Goal: Information Seeking & Learning: Learn about a topic

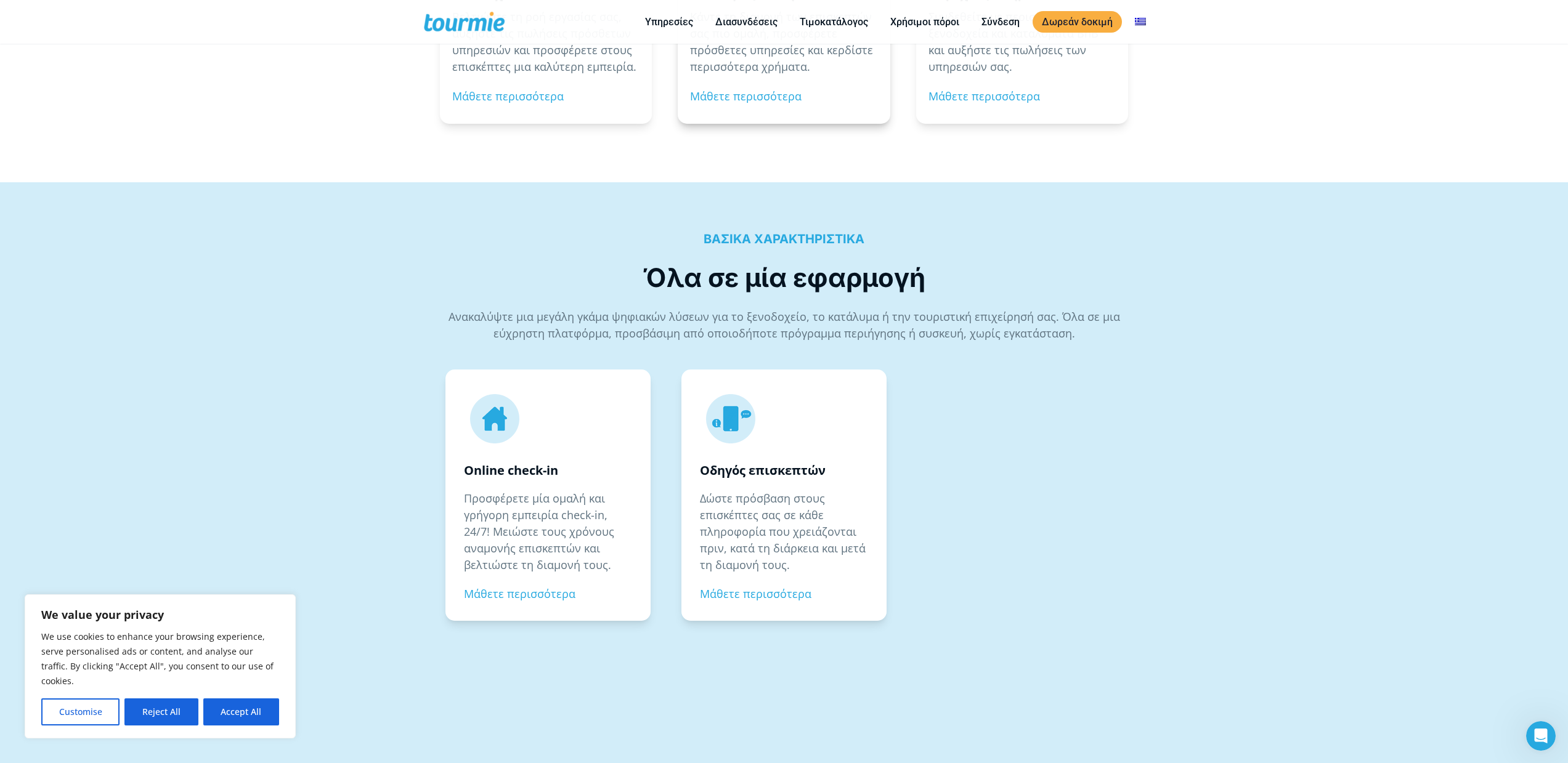
scroll to position [1835, 0]
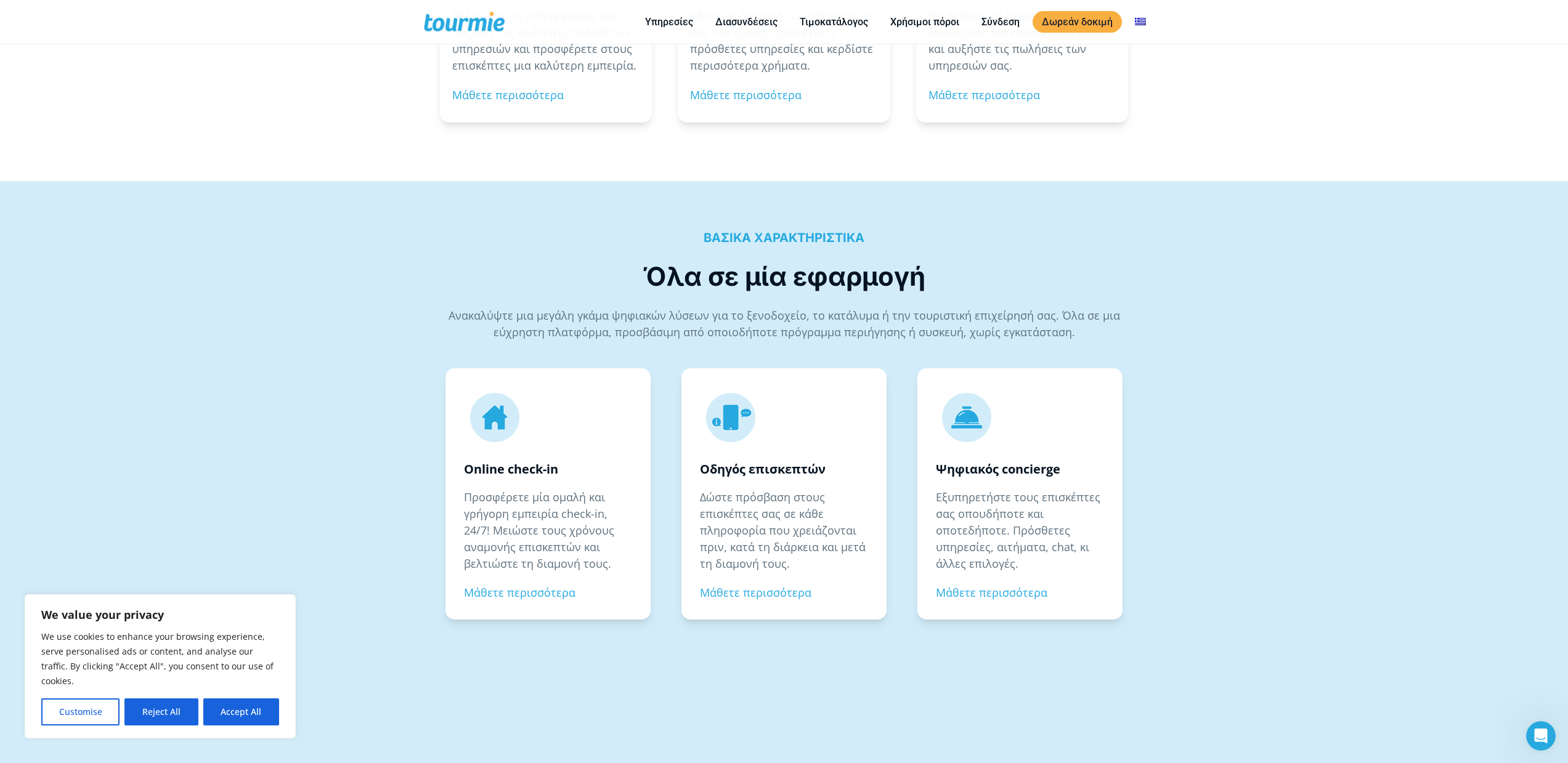
click at [331, 424] on div "ΒΑΣΙΚΑ ΧΑΡΑΚΤΗΡΙΣΤΙΚΑ Όλα σε μία εφαρμογή Ανακαλύψτε μια μεγάλη γκάμα ψηφιακών …" at bounding box center [784, 576] width 1568 height 791
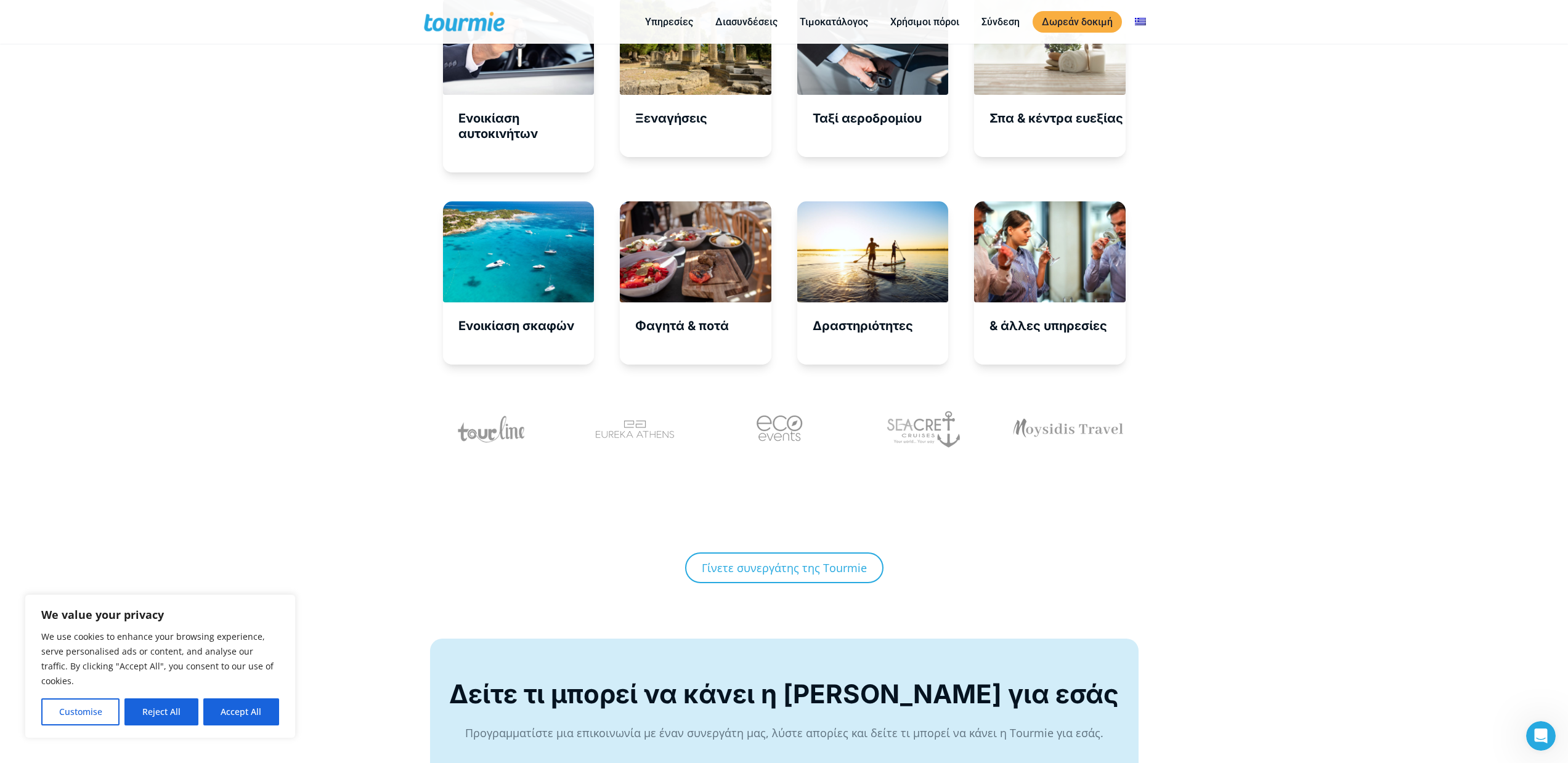
scroll to position [4569, 0]
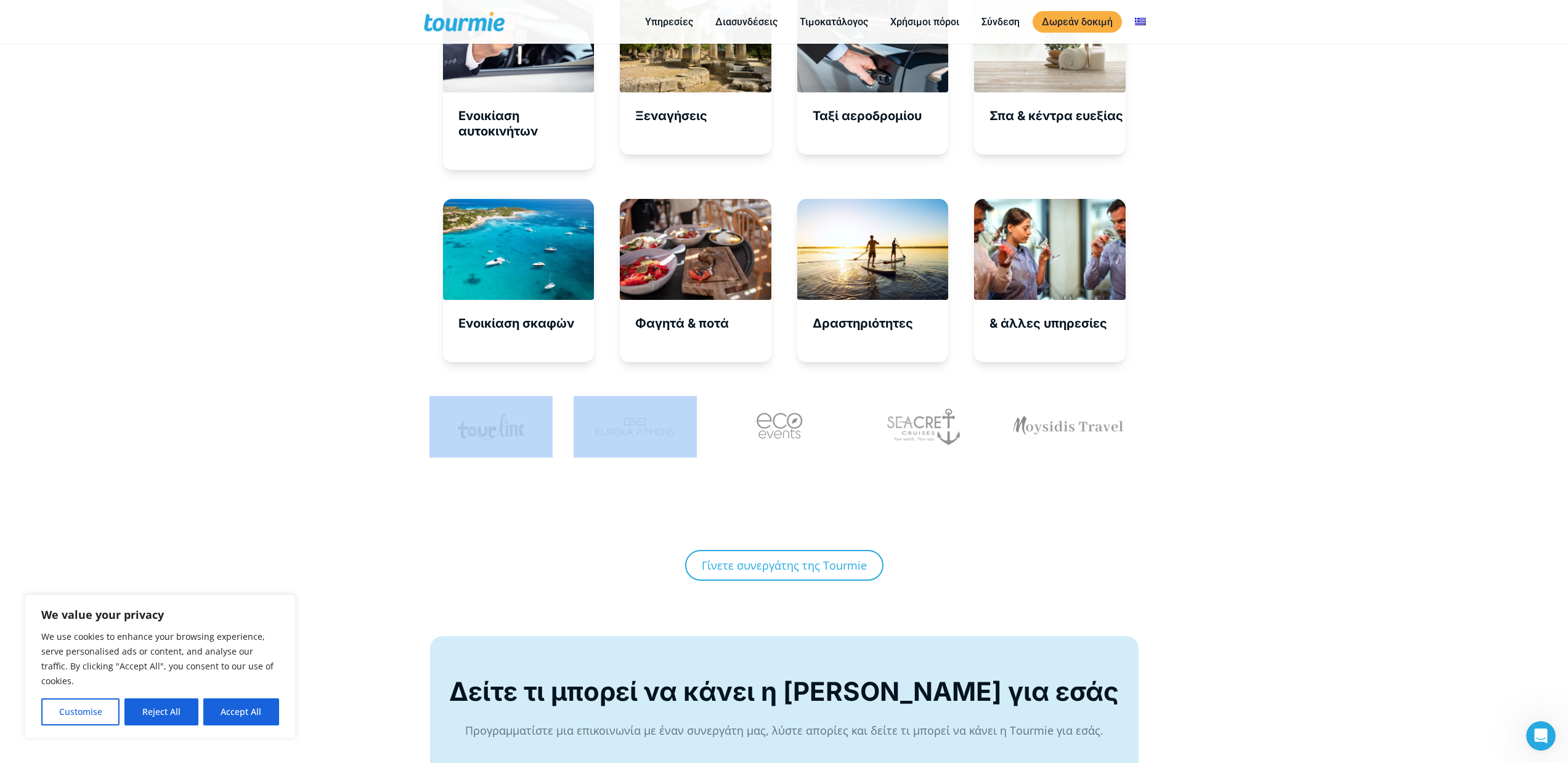
drag, startPoint x: 507, startPoint y: 417, endPoint x: 603, endPoint y: 429, distance: 96.7
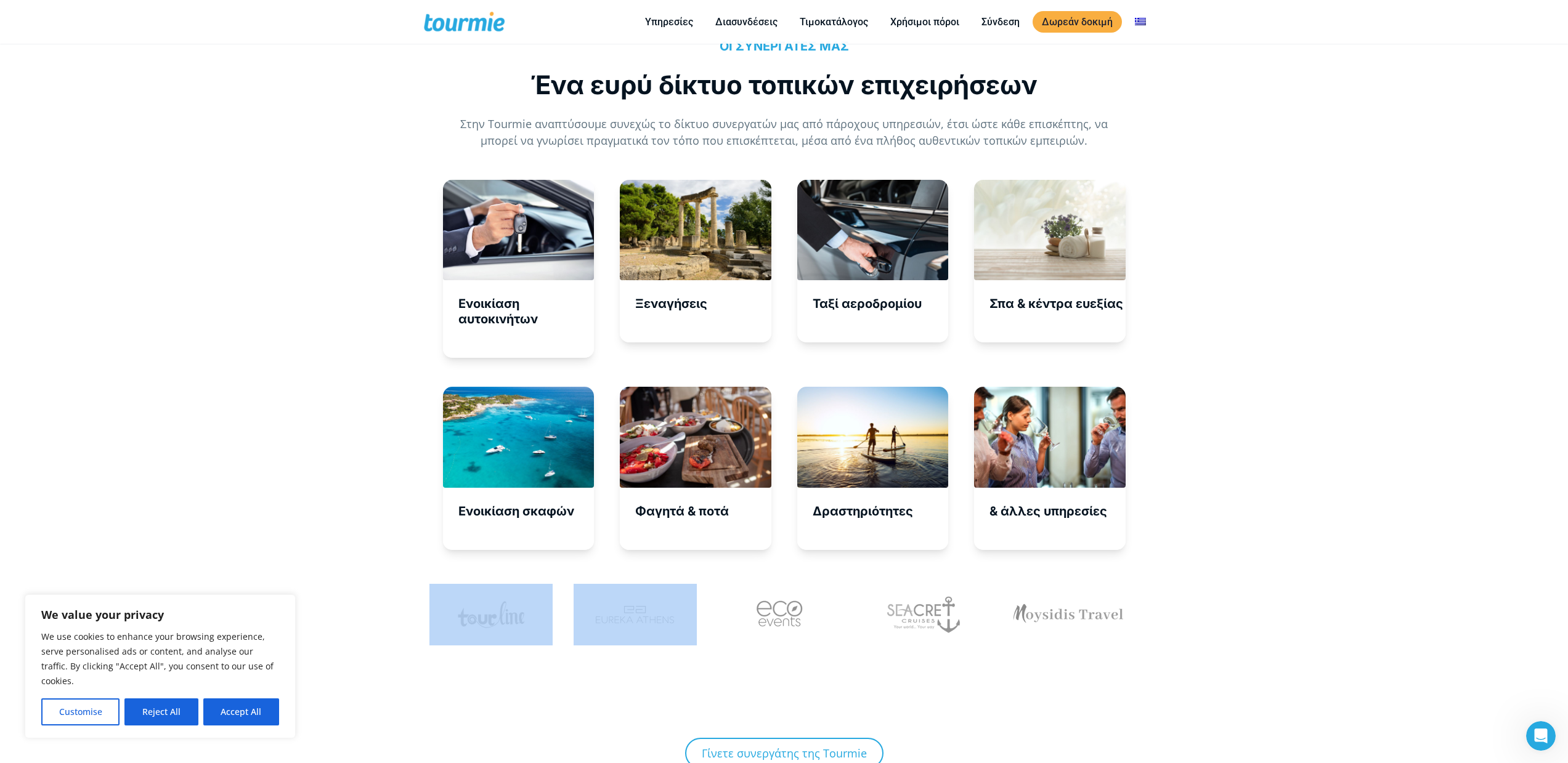
scroll to position [4380, 0]
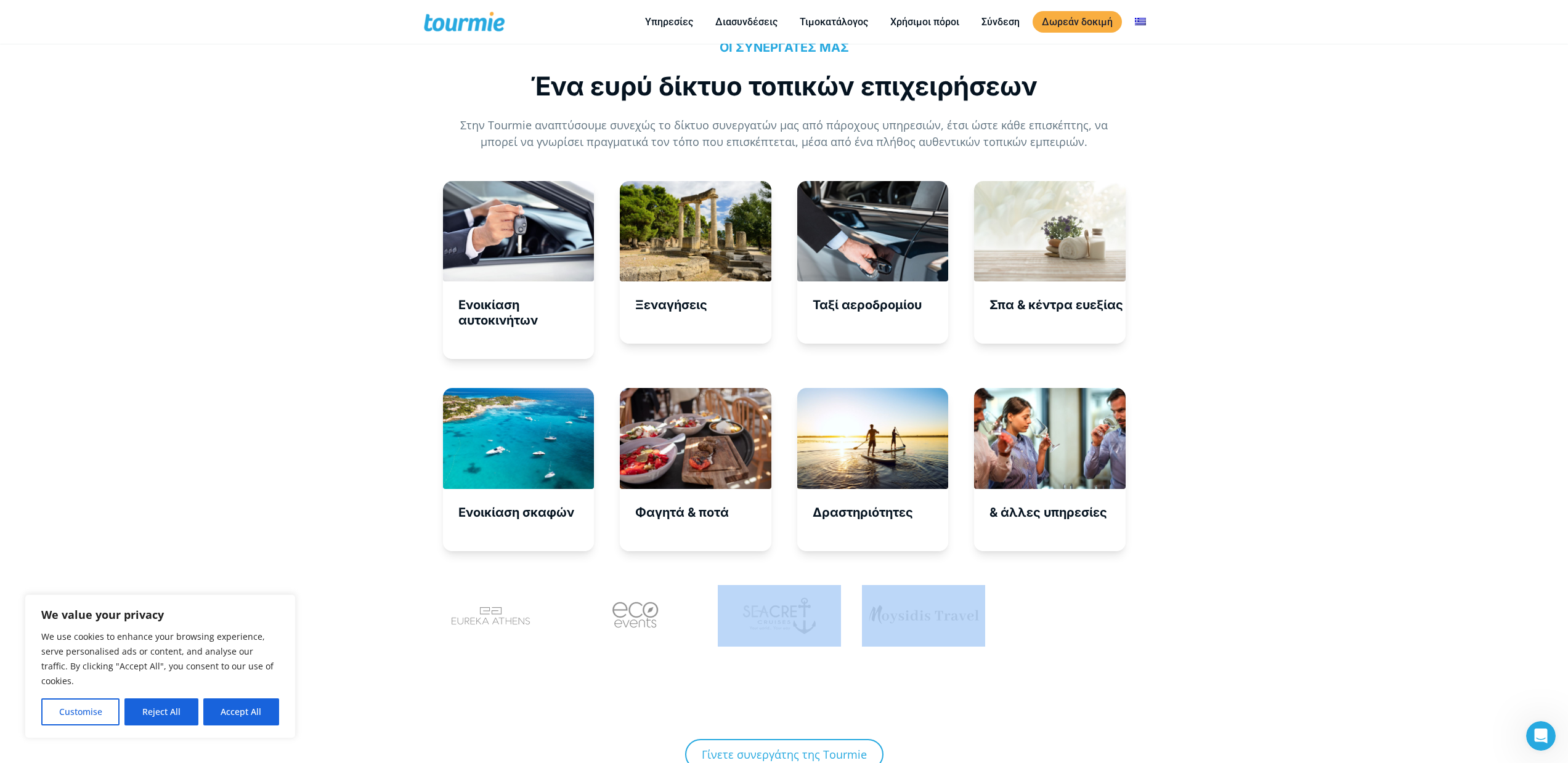
drag, startPoint x: 827, startPoint y: 617, endPoint x: 884, endPoint y: 637, distance: 60.4
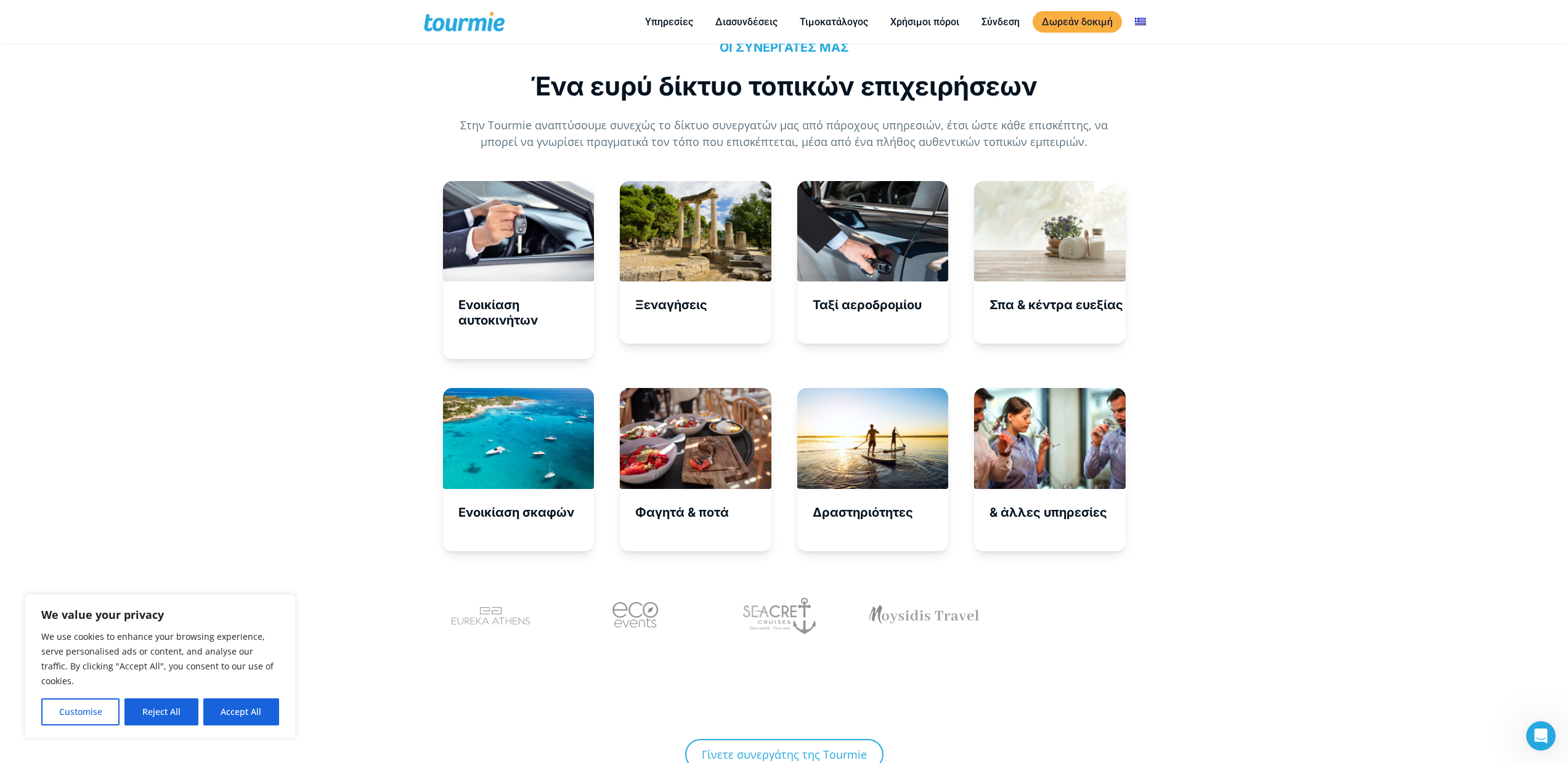
drag, startPoint x: 925, startPoint y: 598, endPoint x: 946, endPoint y: 630, distance: 38.3
click at [946, 630] on div at bounding box center [928, 647] width 144 height 123
click at [941, 659] on div at bounding box center [928, 647] width 144 height 123
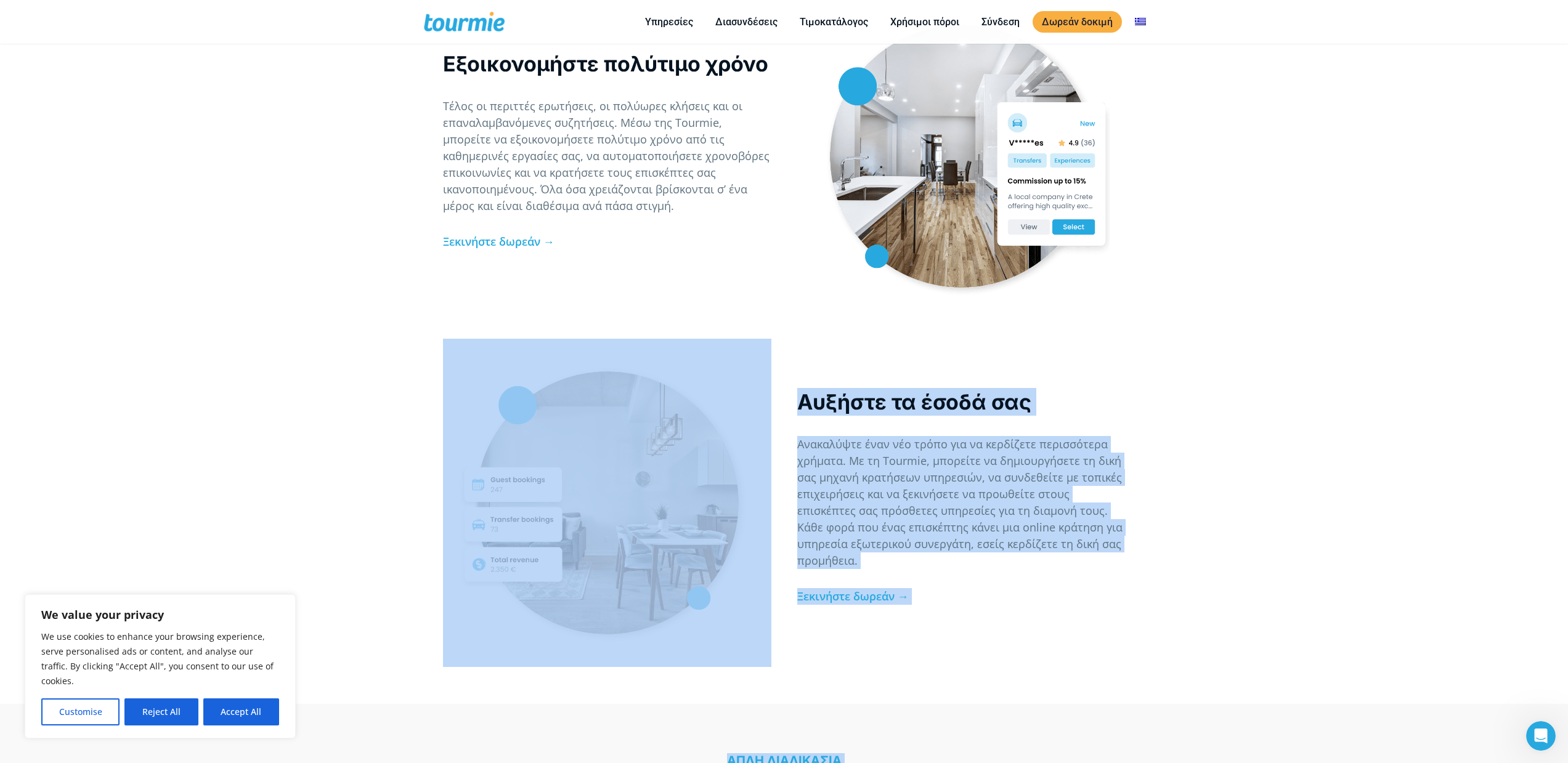
drag, startPoint x: 935, startPoint y: 609, endPoint x: 1363, endPoint y: 156, distance: 623.2
click at [1342, 272] on div "Εξοικονομήστε πολύτιμο χρόνο Τέλος οι περιττές ερωτήσεις, οι πολύωρες κλήσεις κ…" at bounding box center [784, 165] width 1568 height 347
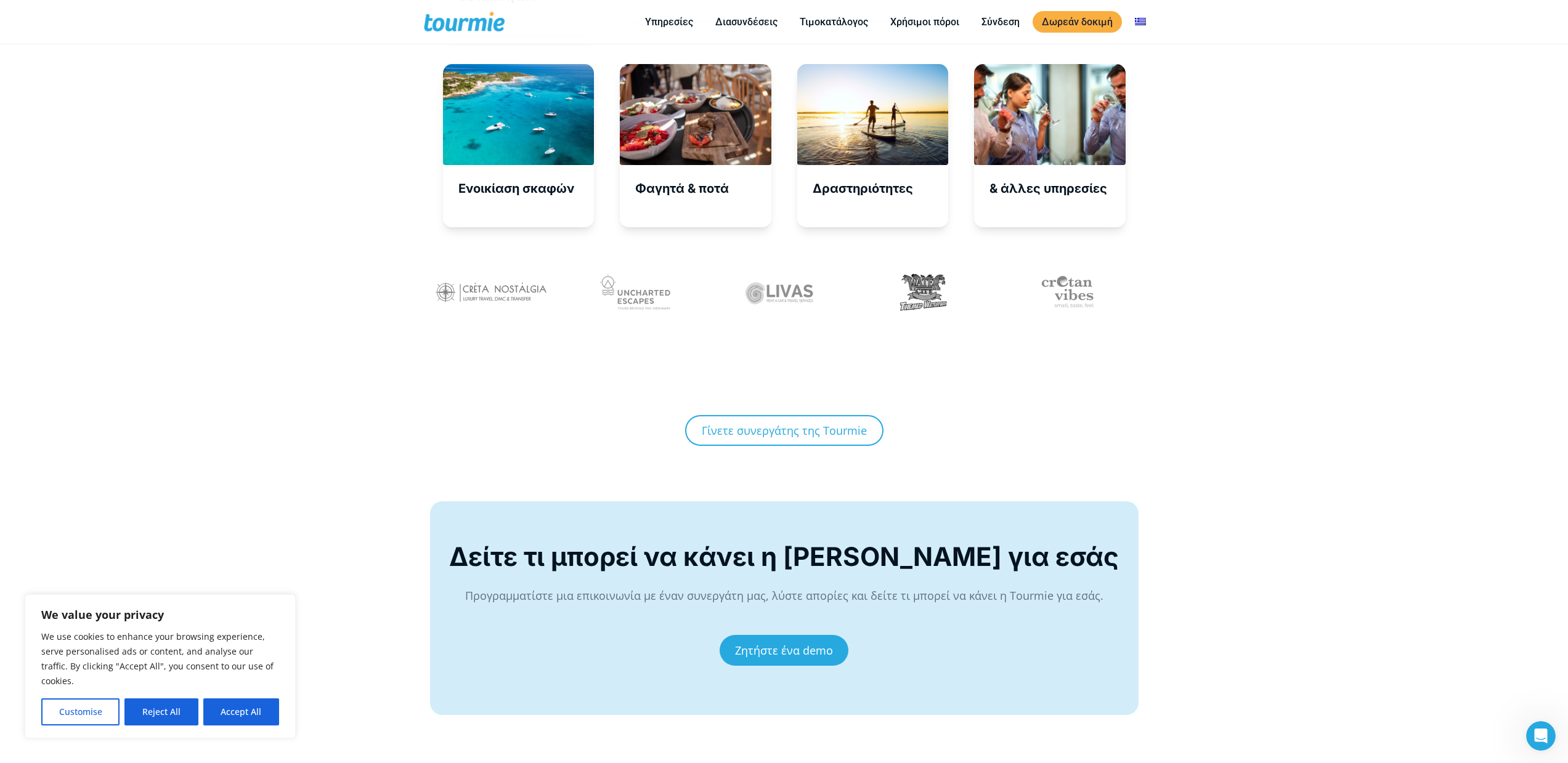
scroll to position [4701, 0]
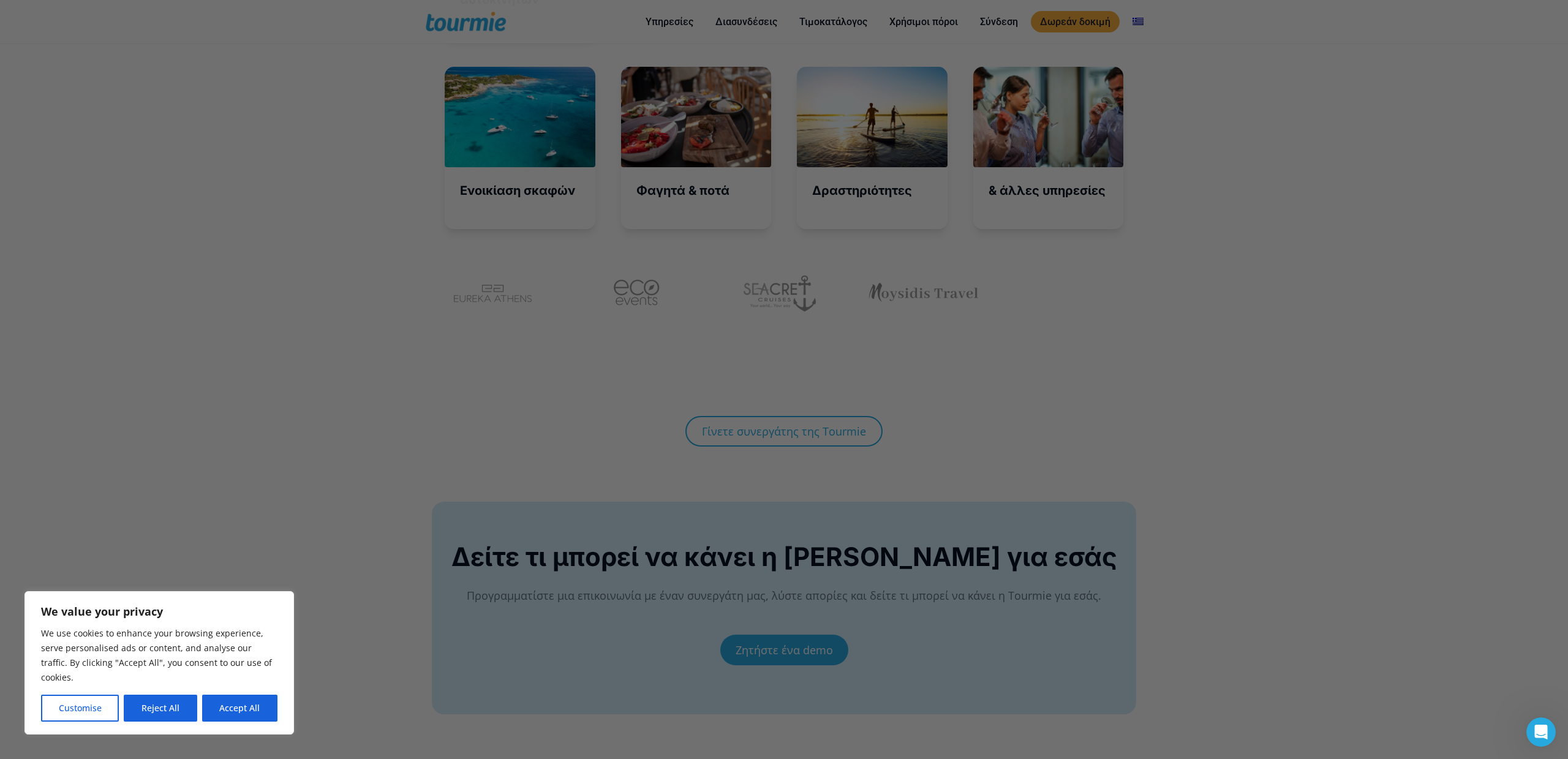
click at [478, 272] on div at bounding box center [792, 383] width 1583 height 766
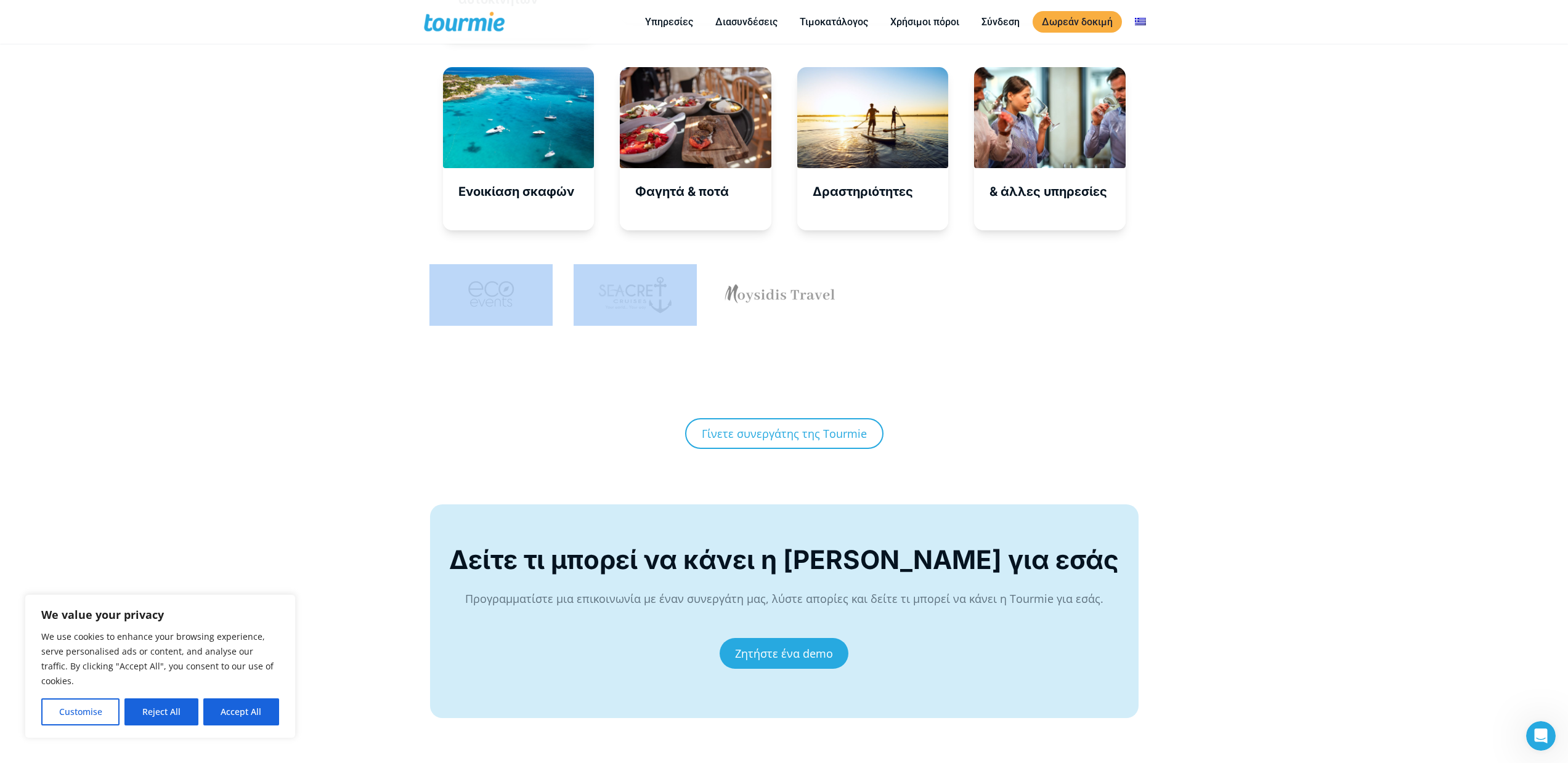
drag, startPoint x: 564, startPoint y: 281, endPoint x: 484, endPoint y: 272, distance: 80.5
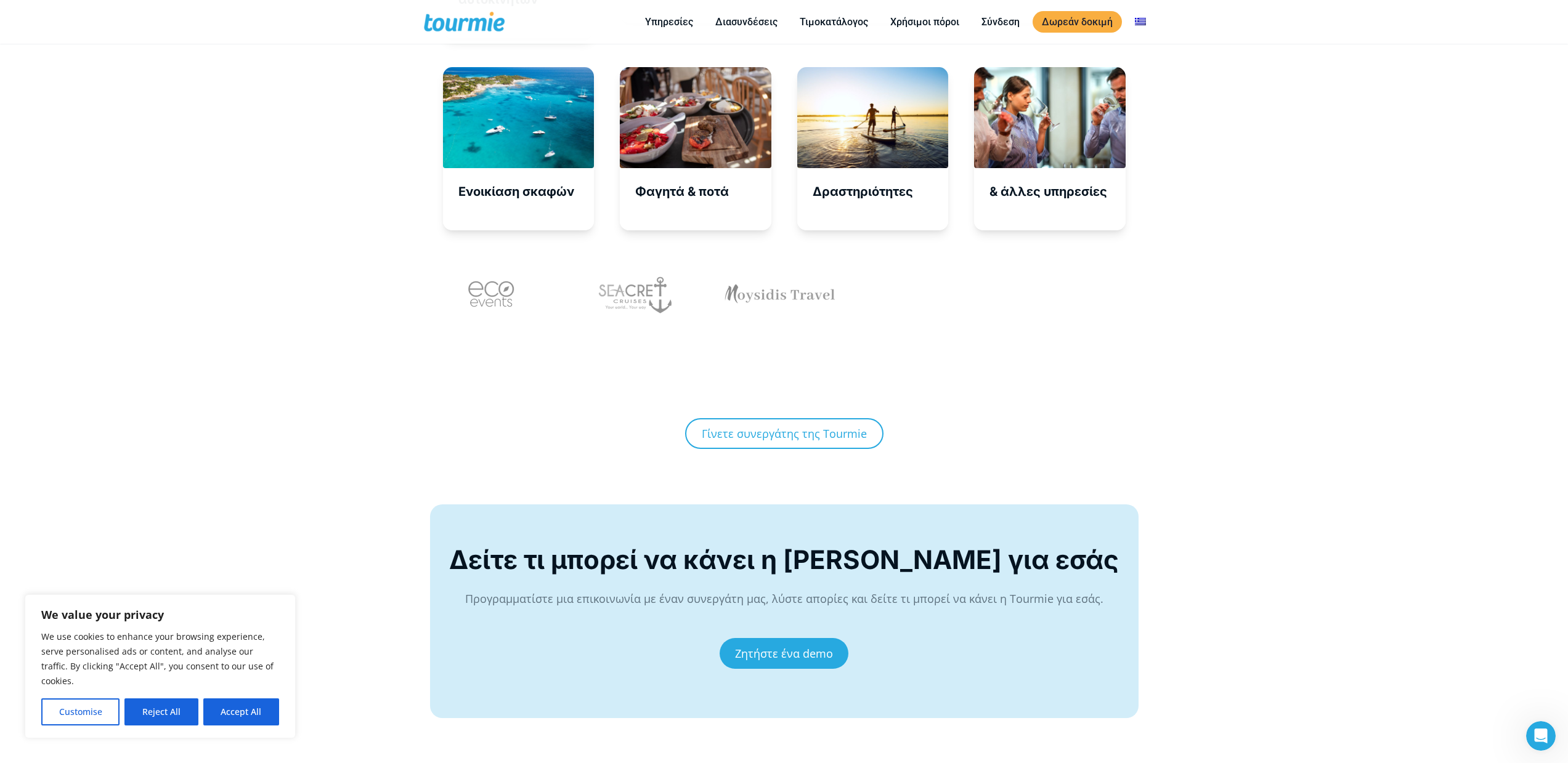
drag, startPoint x: 436, startPoint y: 263, endPoint x: 516, endPoint y: 280, distance: 81.8
click at [479, 273] on div at bounding box center [495, 295] width 132 height 62
click at [604, 294] on div at bounding box center [639, 295] width 132 height 62
drag, startPoint x: 515, startPoint y: 303, endPoint x: 570, endPoint y: 330, distance: 61.3
click at [566, 328] on div at bounding box center [495, 326] width 144 height 123
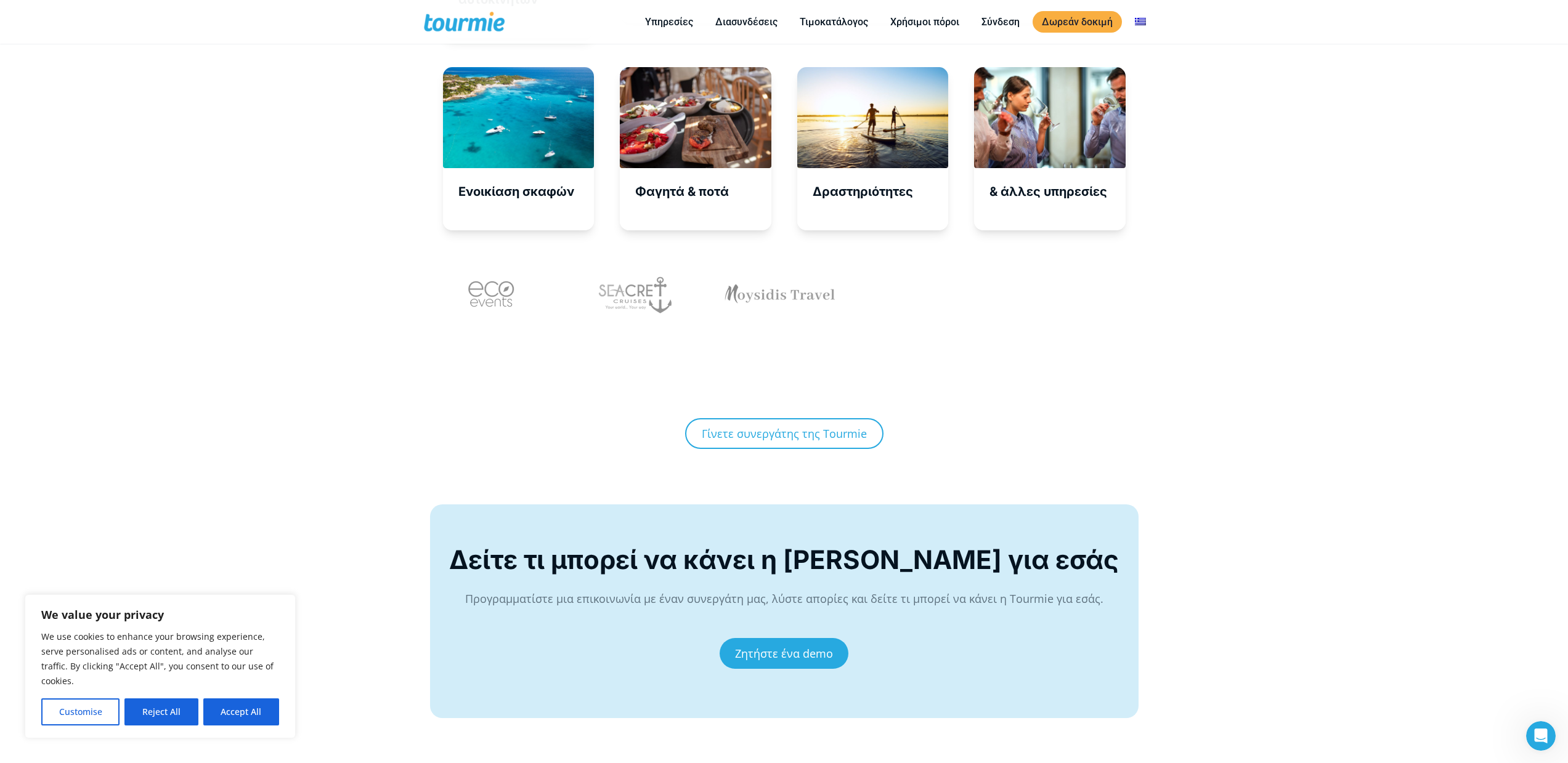
click at [572, 330] on div at bounding box center [639, 326] width 144 height 123
click at [257, 715] on button "Accept All" at bounding box center [241, 712] width 76 height 27
checkbox input "true"
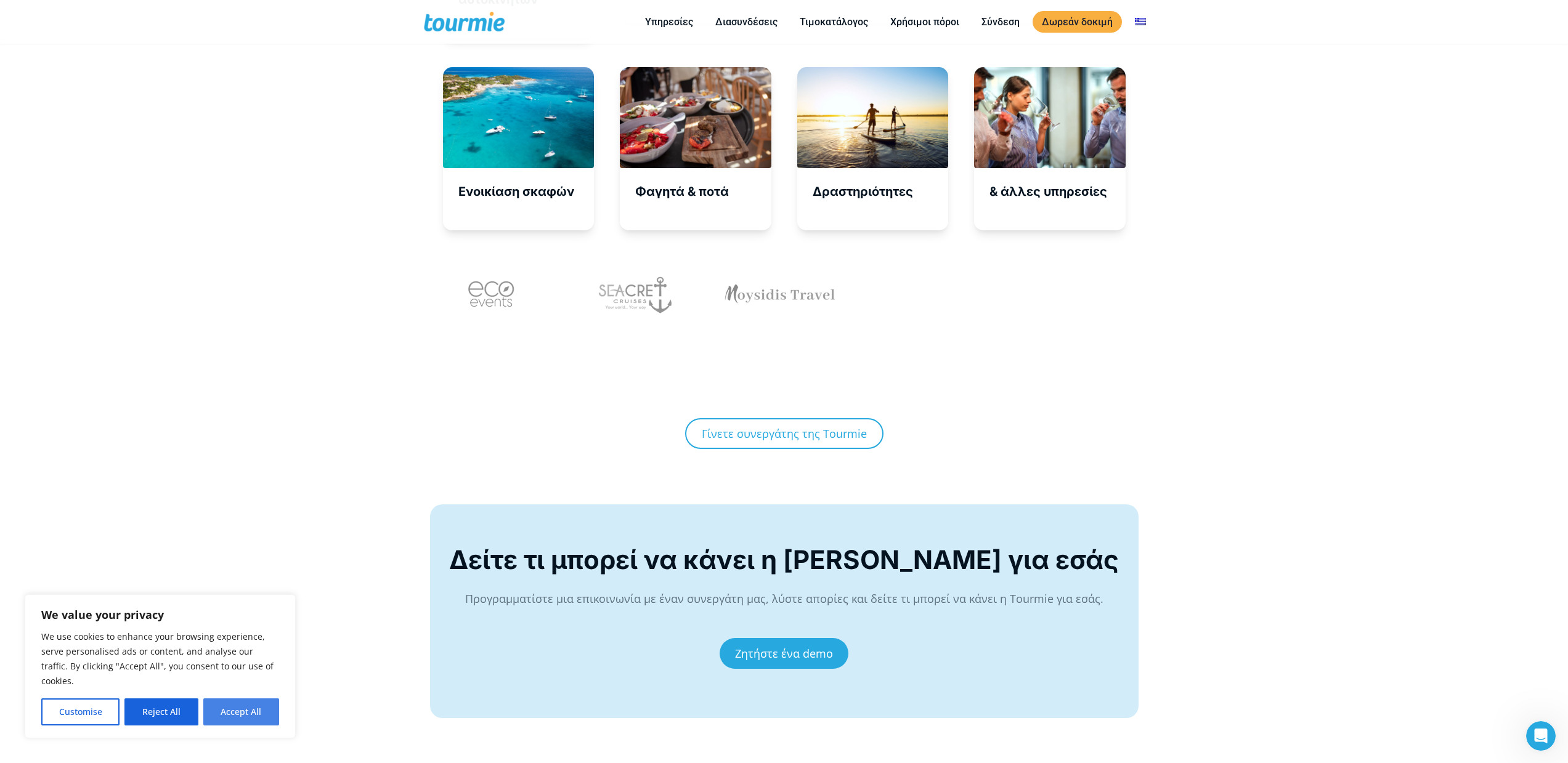
checkbox input "true"
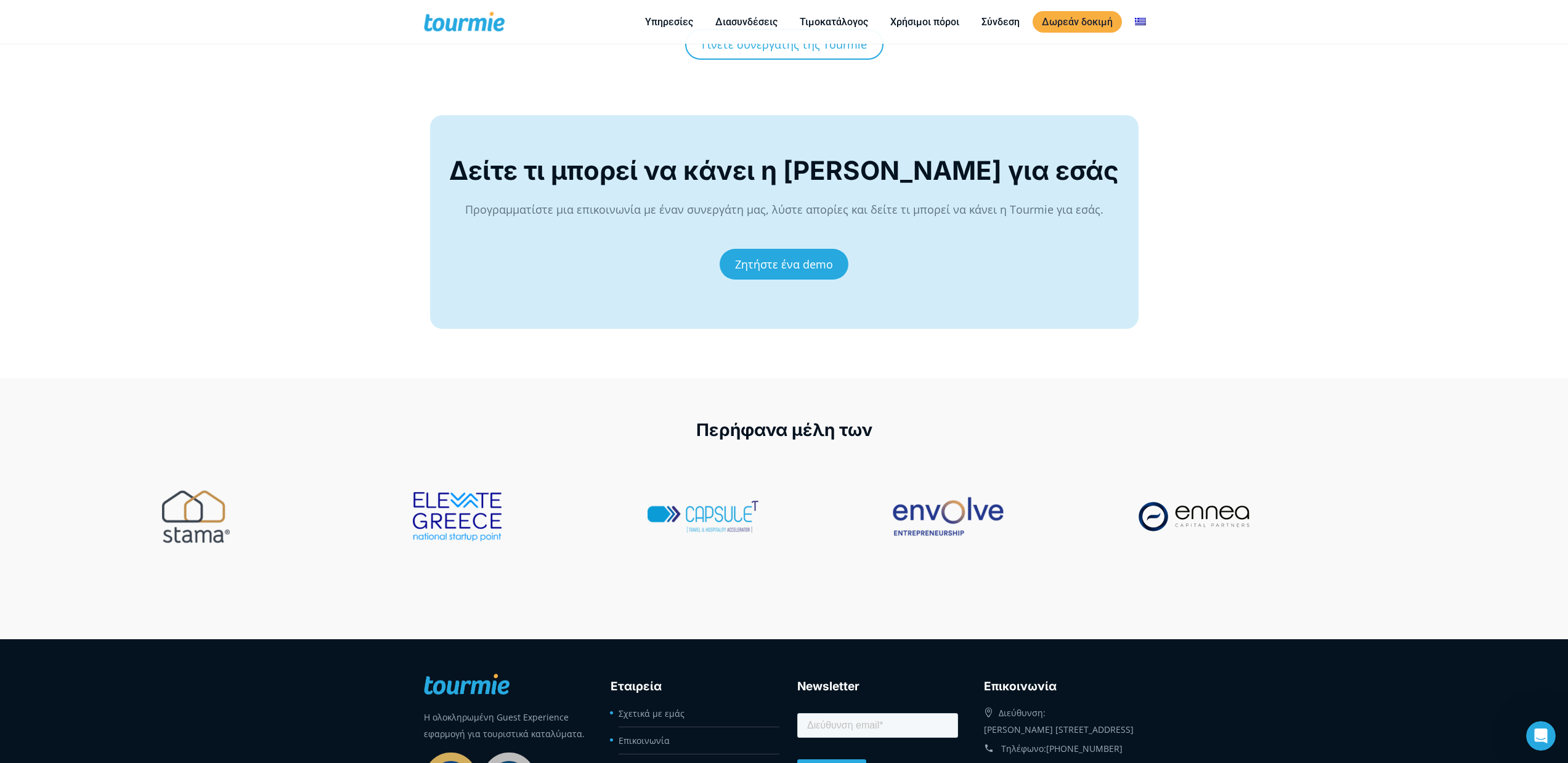
scroll to position [5102, 0]
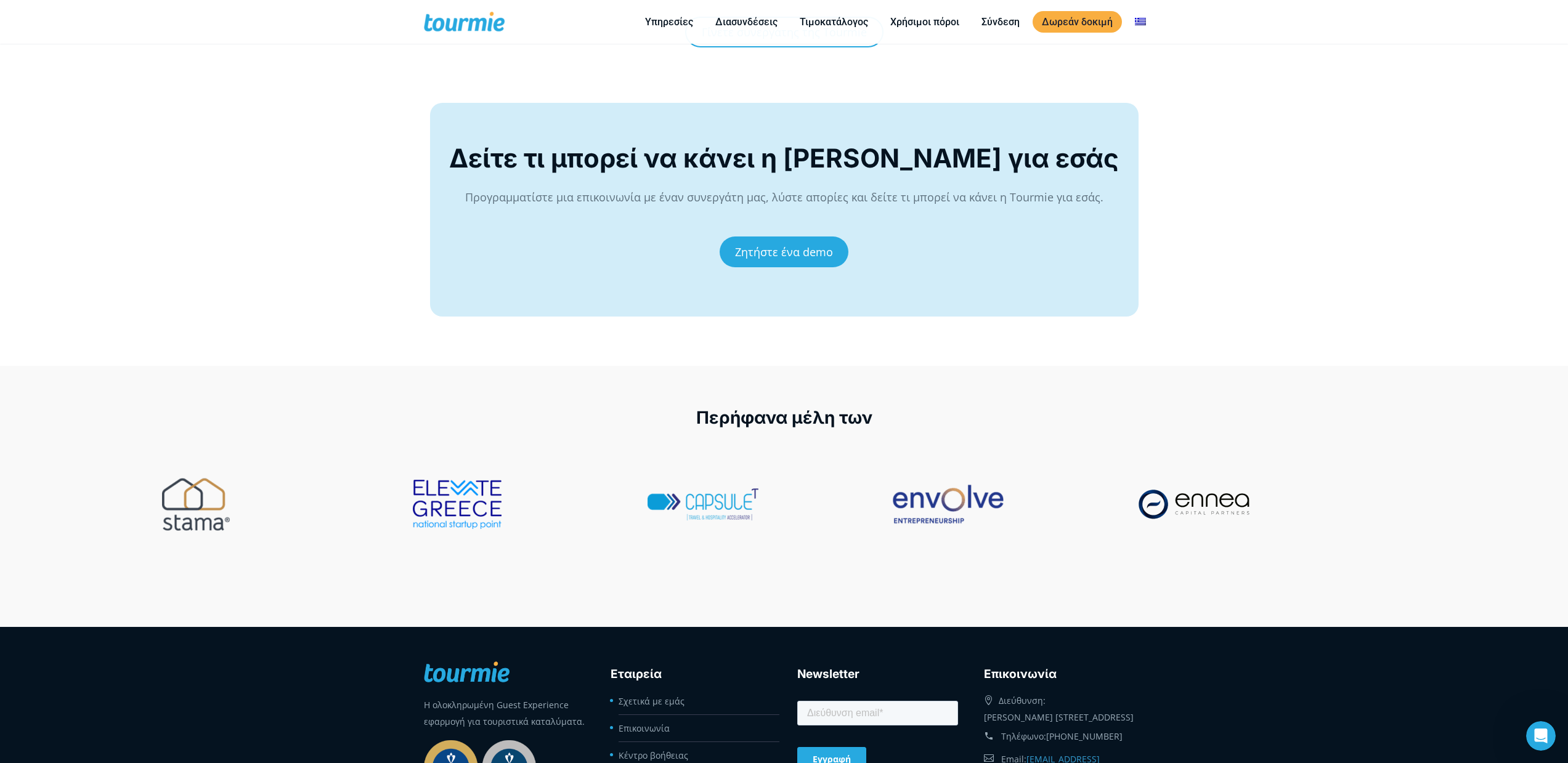
drag, startPoint x: 195, startPoint y: 515, endPoint x: 263, endPoint y: 552, distance: 77.4
click at [263, 552] on div at bounding box center [266, 536] width 246 height 123
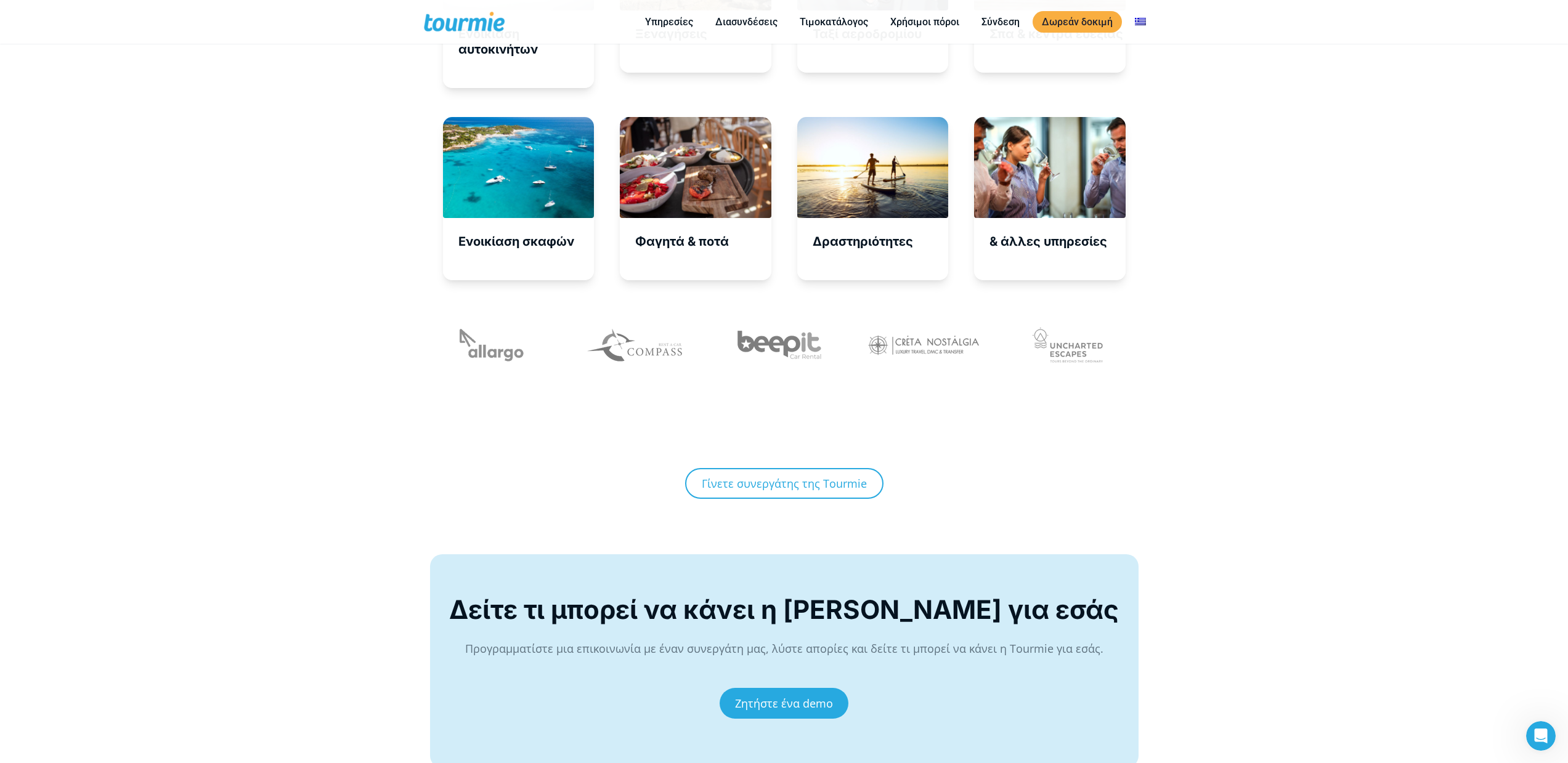
scroll to position [4642, 0]
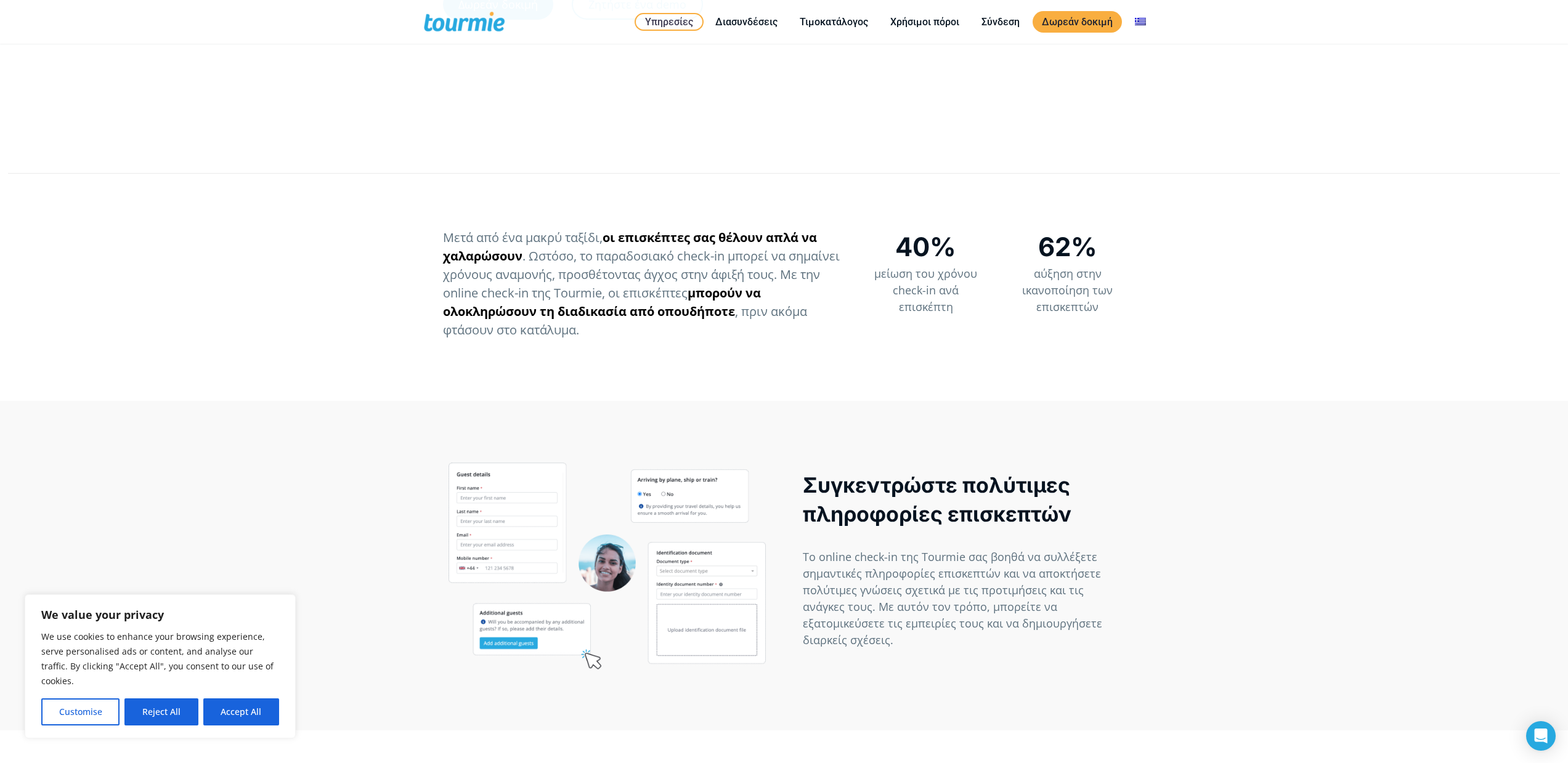
scroll to position [544, 0]
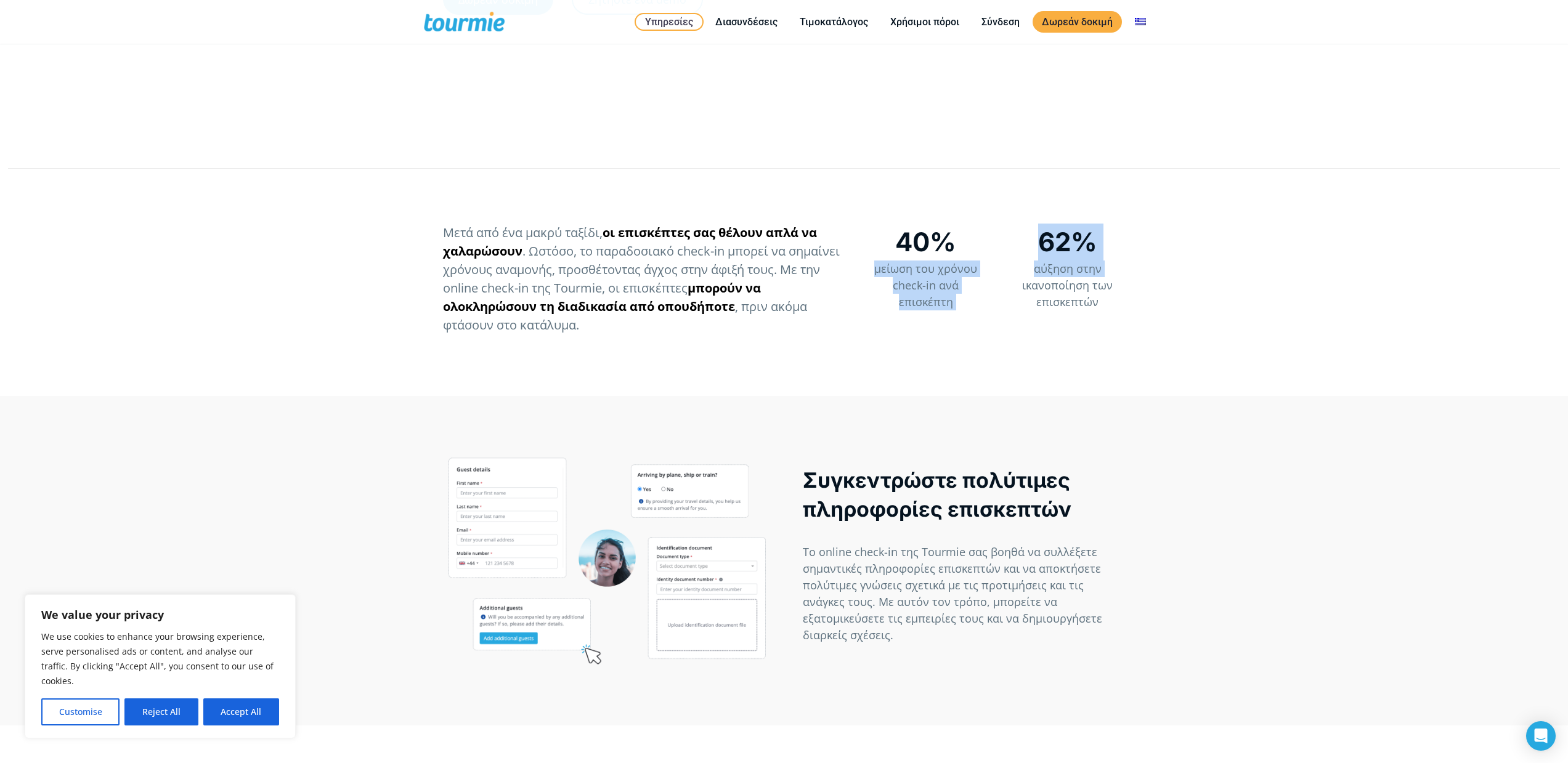
drag, startPoint x: 983, startPoint y: 230, endPoint x: 1005, endPoint y: 309, distance: 82.0
click at [1002, 299] on div "Μετά από ένα μακρύ ταξίδι, οι επισκέπτες σας θέλουν απλά να χαλαρώσουν . Ωστόσο…" at bounding box center [784, 284] width 1568 height 221
click at [1006, 311] on div "62% αύξηση στην ικανοποίηση των επισκεπτών" at bounding box center [1067, 291] width 142 height 135
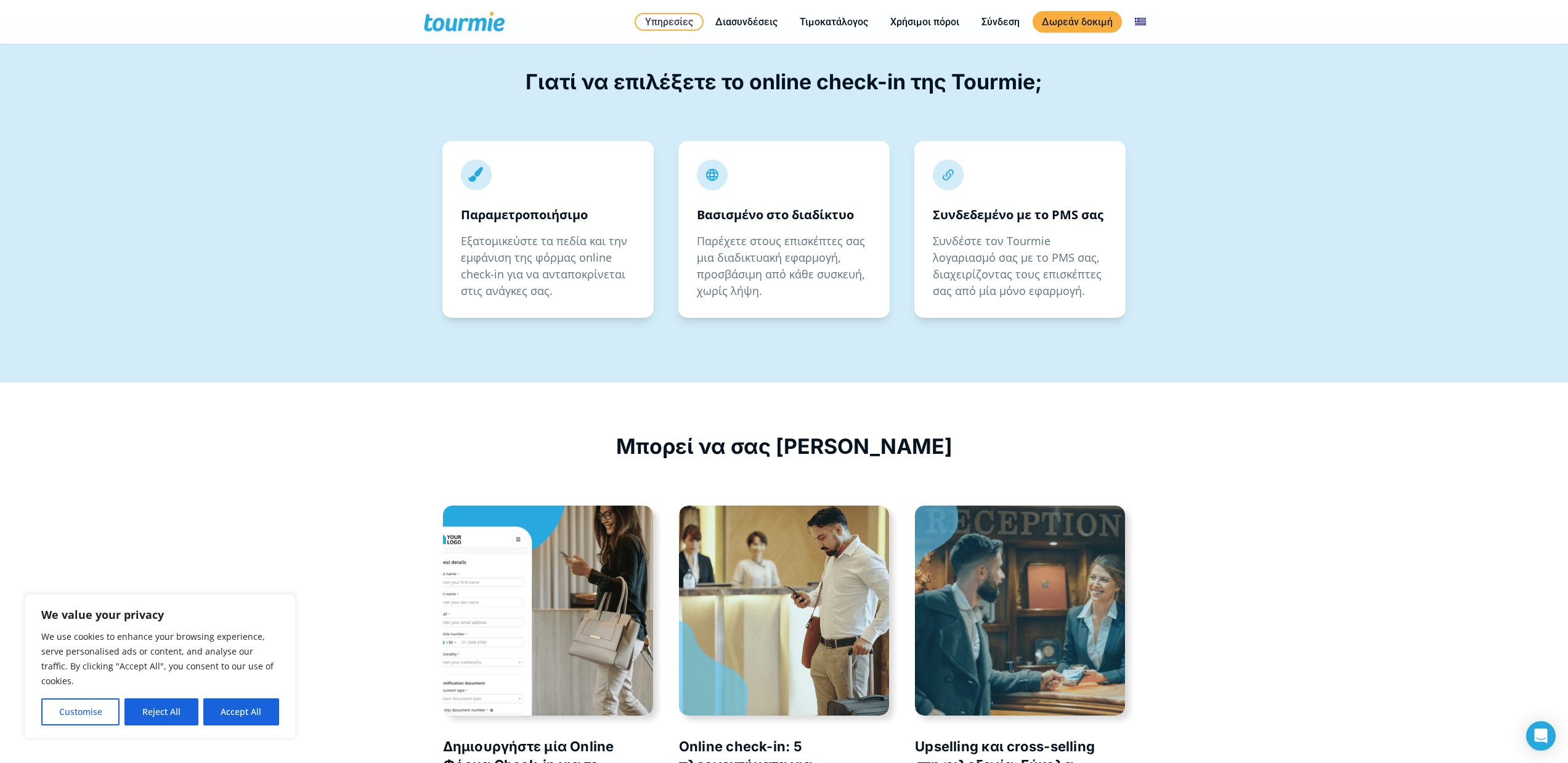
scroll to position [2309, 0]
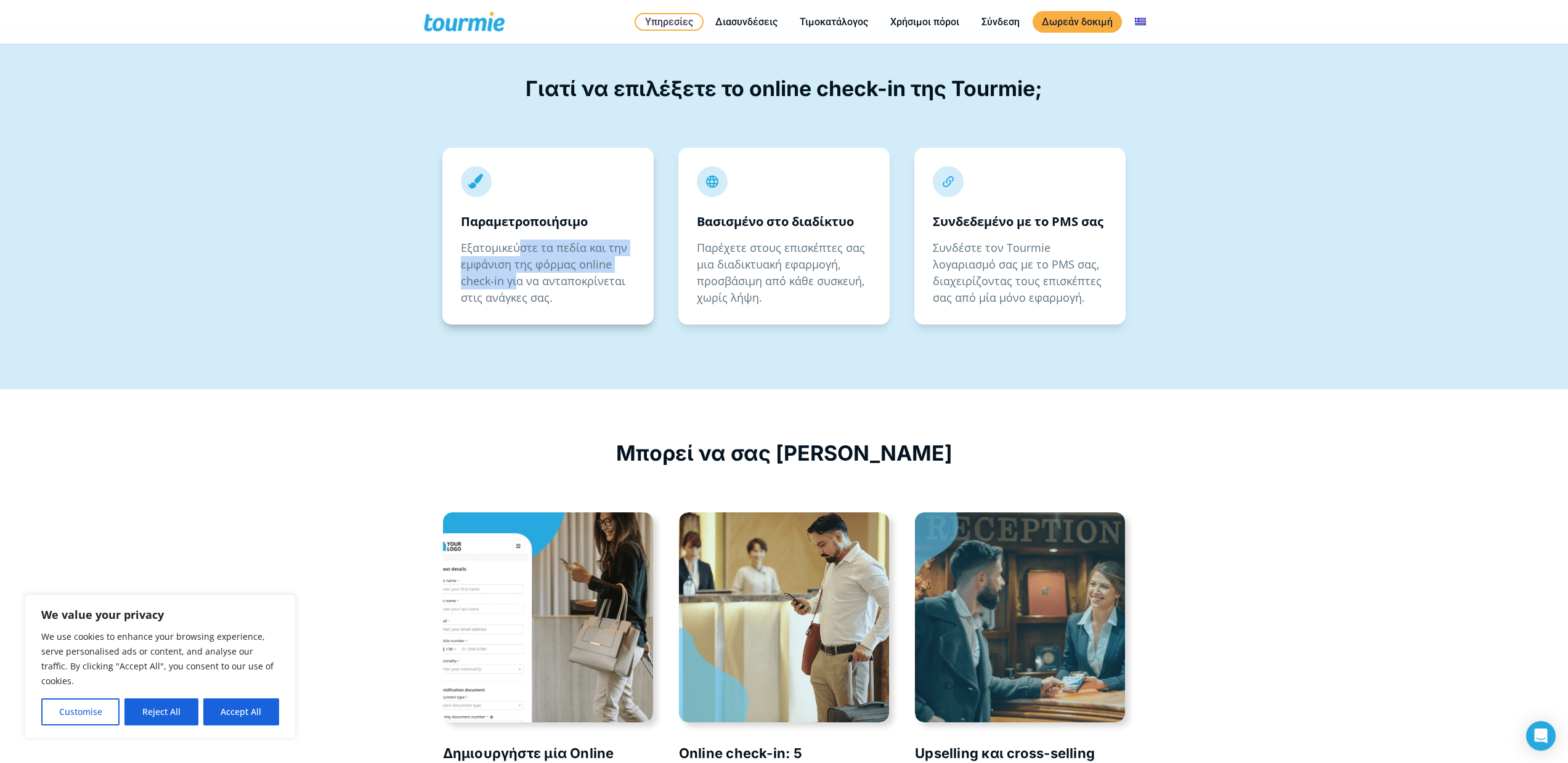
drag, startPoint x: 518, startPoint y: 268, endPoint x: 517, endPoint y: 282, distance: 14.0
click at [517, 282] on p "Εξατομικεύστε τα πεδία και την εμφάνιση της φόρμας online check-in για να ανταπ…" at bounding box center [547, 273] width 174 height 66
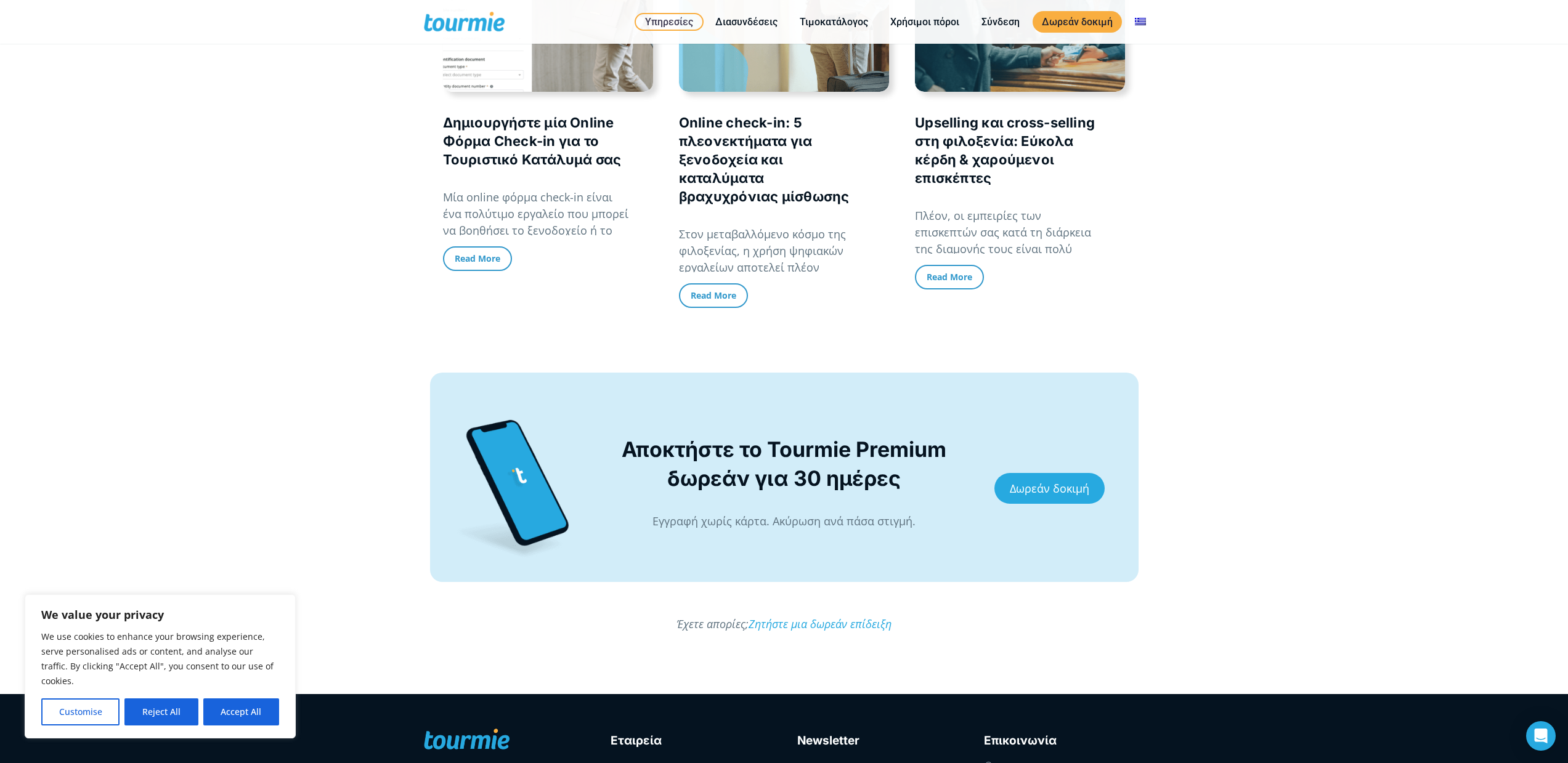
scroll to position [2942, 0]
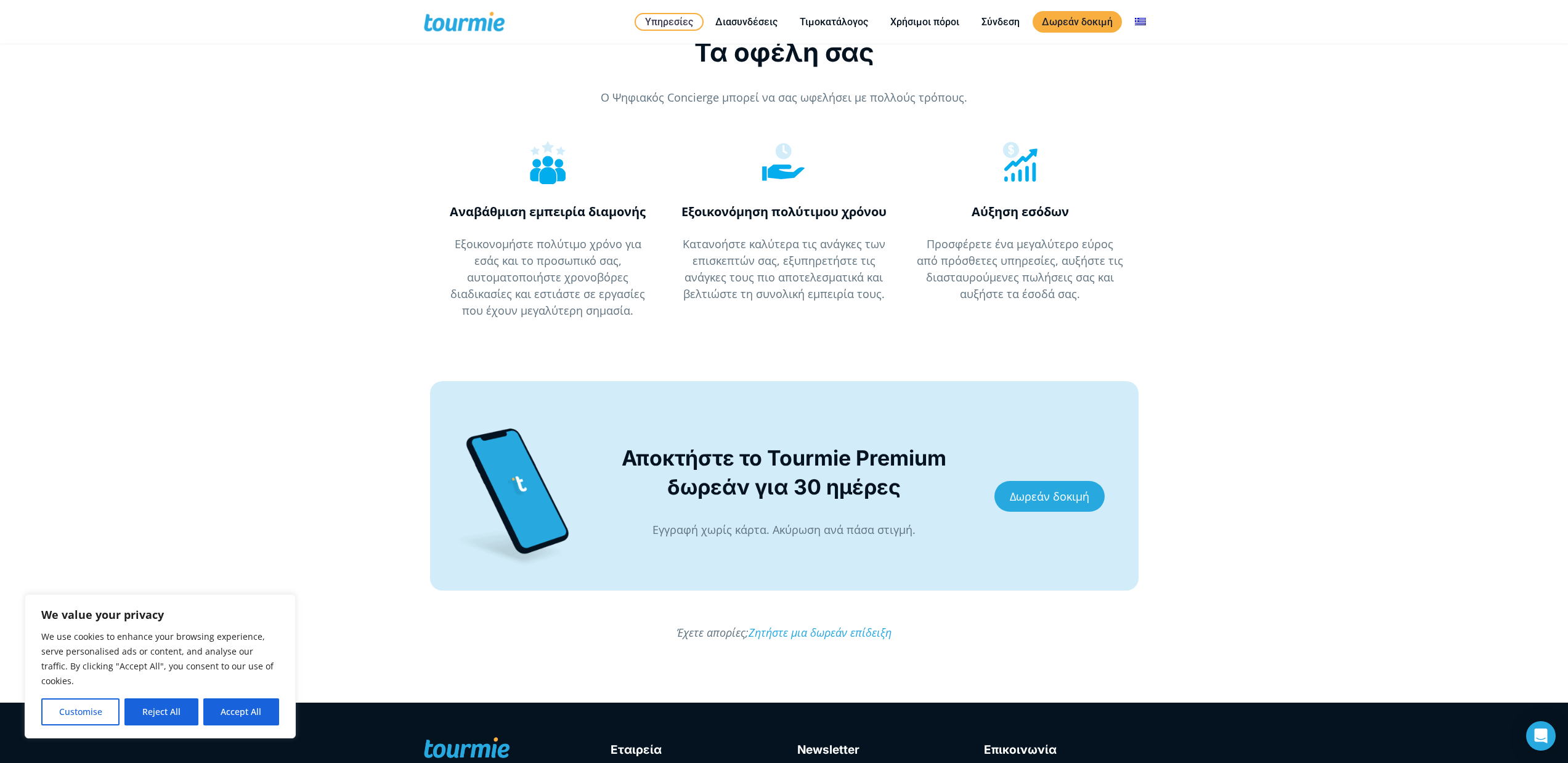
scroll to position [3064, 0]
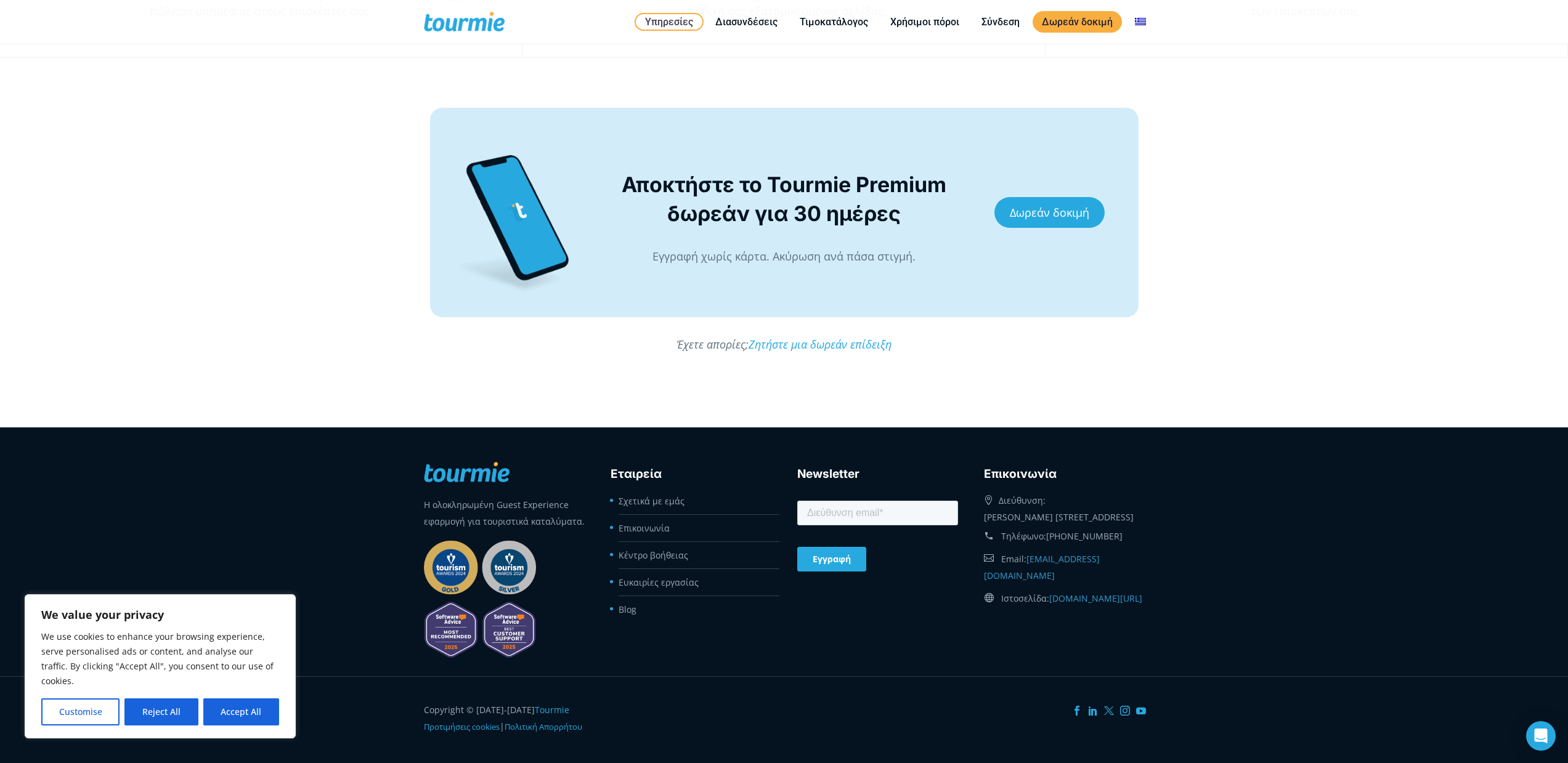
scroll to position [2596, 0]
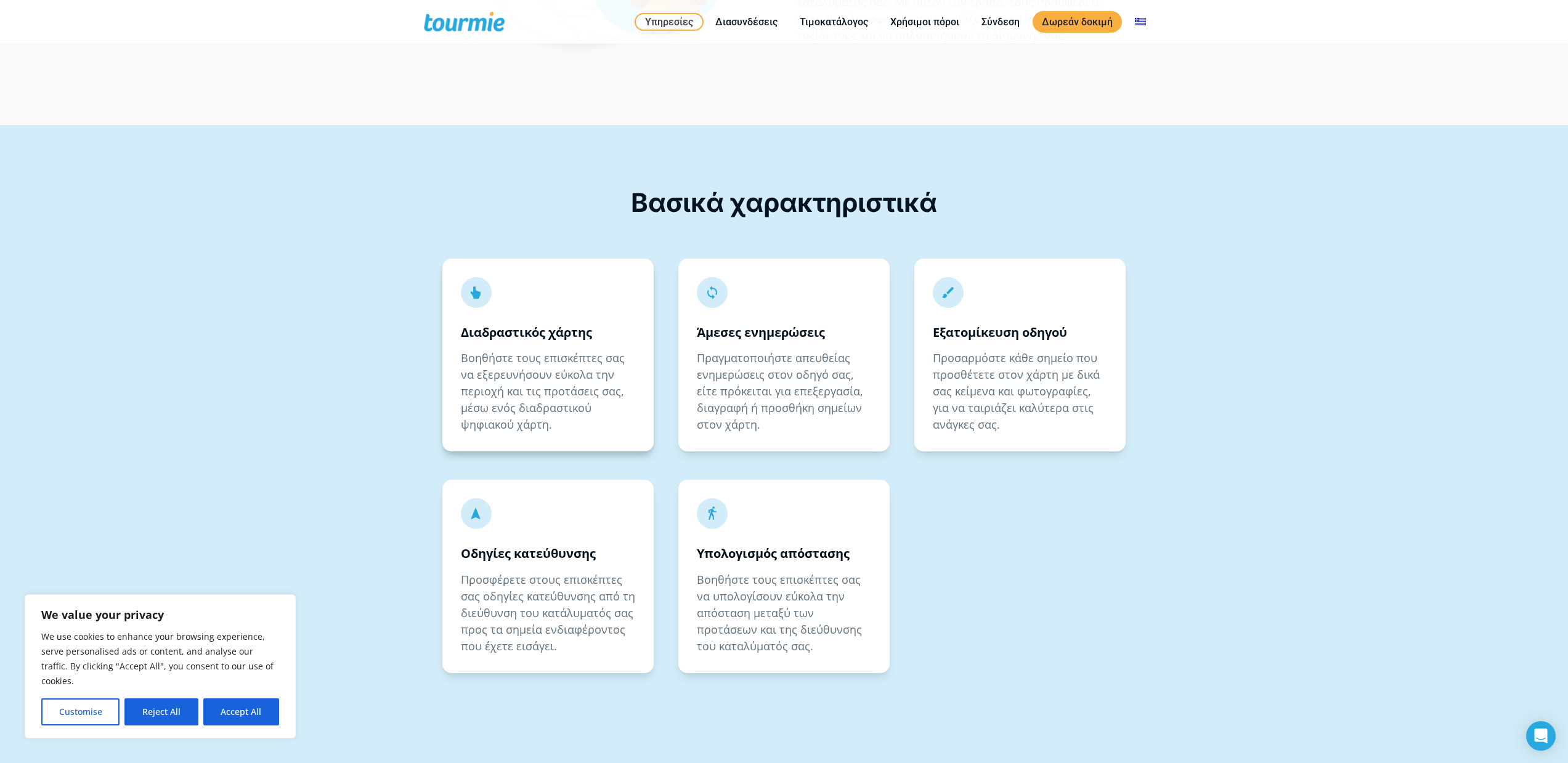
scroll to position [2416, 0]
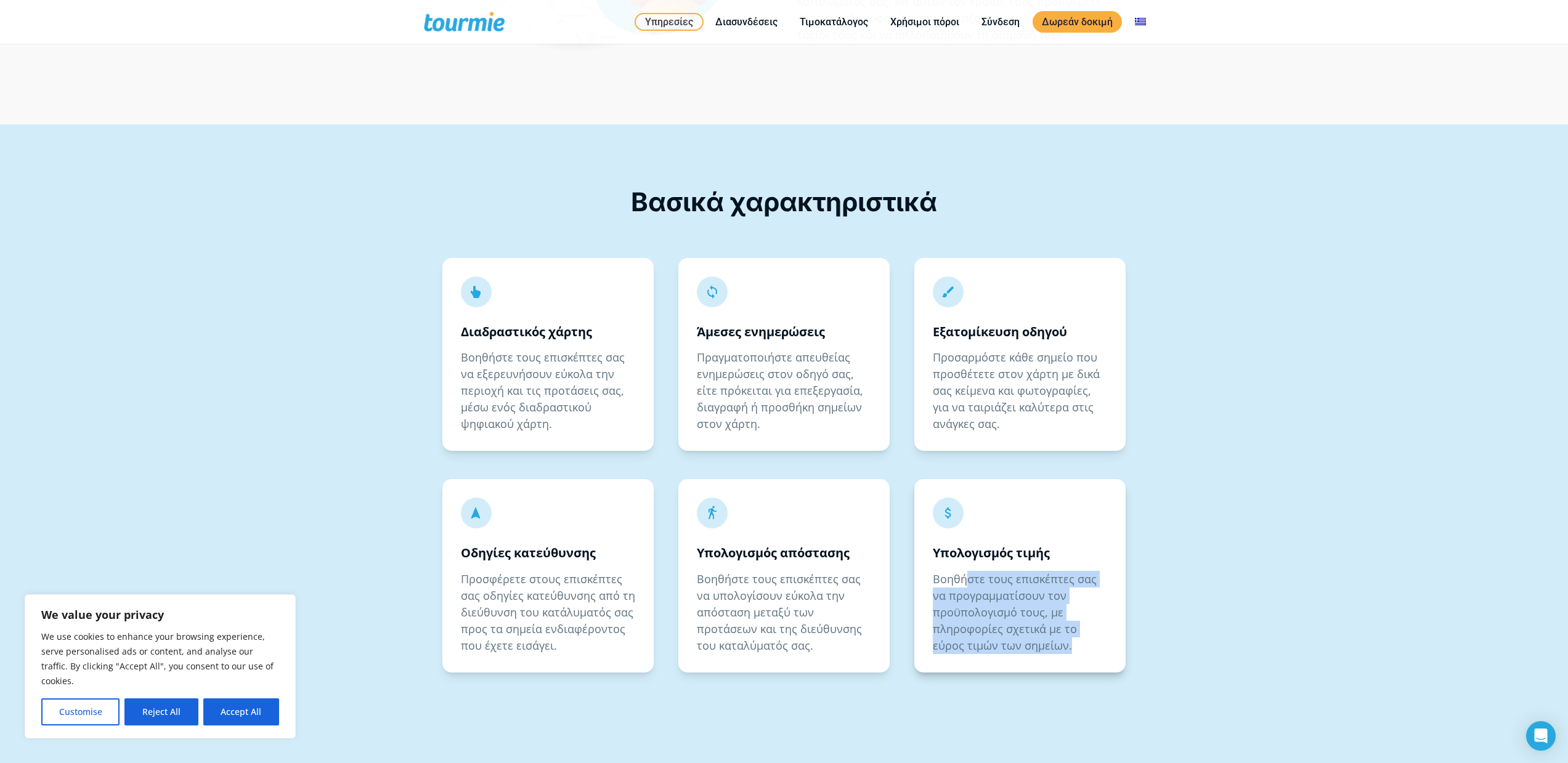
drag, startPoint x: 984, startPoint y: 568, endPoint x: 1003, endPoint y: 610, distance: 46.1
click at [1003, 610] on div "  Υπολογισμός τιμής Βοηθήστε τους επισκέπτες σας να προγραμματίσουν τον προϋπ…" at bounding box center [1020, 576] width 211 height 194
click at [1156, 555] on div "Βασικά χαρακτηριστικά   Διαδραστικός χάρτης Βοηθήστε τους επισκέπτες σας να ε…" at bounding box center [784, 546] width 1568 height 844
click at [795, 571] on p "Βοηθήστε τους επισκέπτες σας να υπολογίσουν εύκολα την απόσταση μεταξύ των προτ…" at bounding box center [784, 612] width 174 height 83
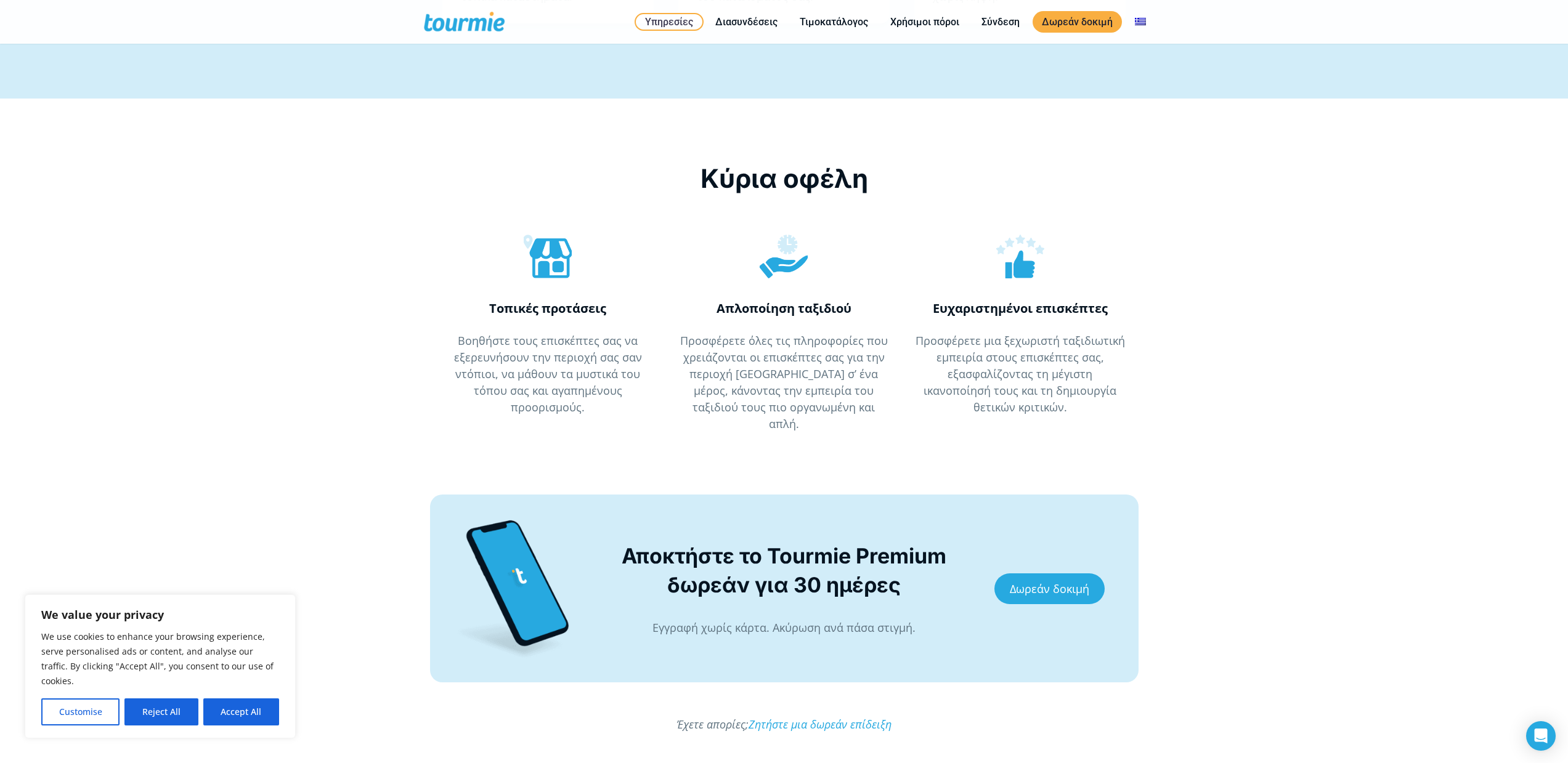
scroll to position [3288, 0]
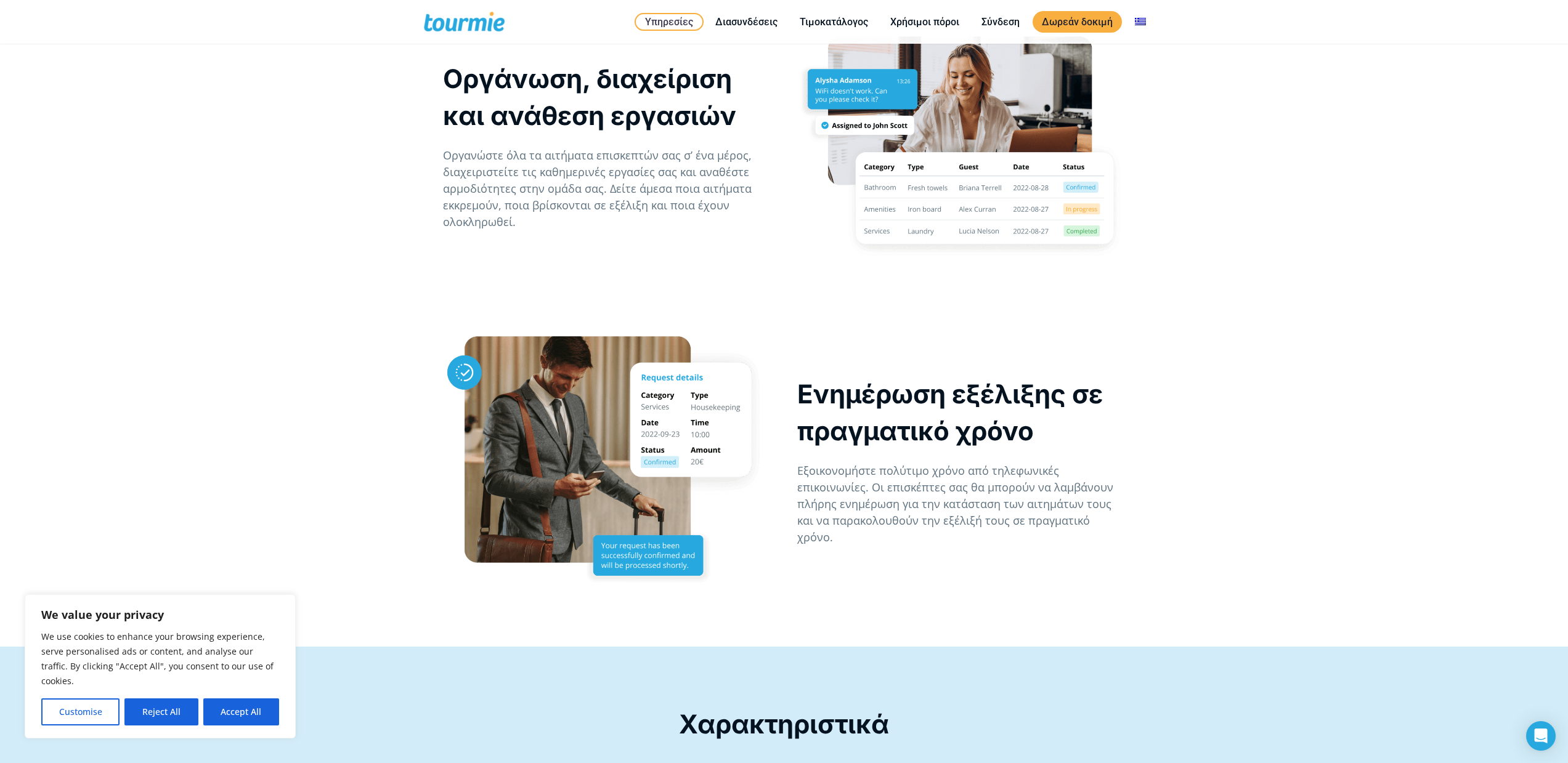
scroll to position [1508, 0]
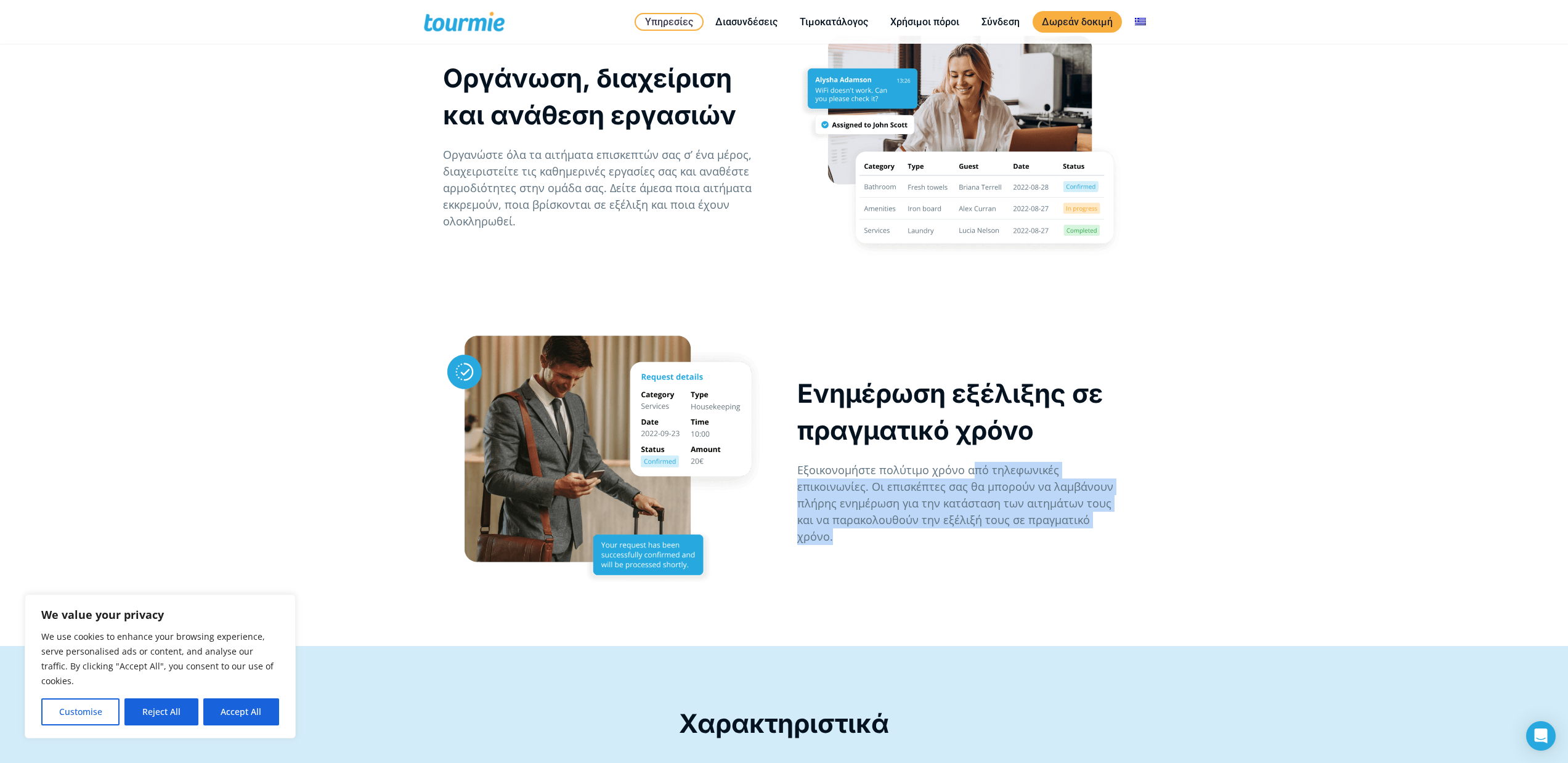
drag, startPoint x: 973, startPoint y: 481, endPoint x: 988, endPoint y: 552, distance: 72.6
click at [988, 552] on div "Ενημέρωση εξέλιξης σε πραγματικό χρόνο Εξοικονομήστε πολύτιμο χρόνο από τηλεφων…" at bounding box center [961, 455] width 354 height 287
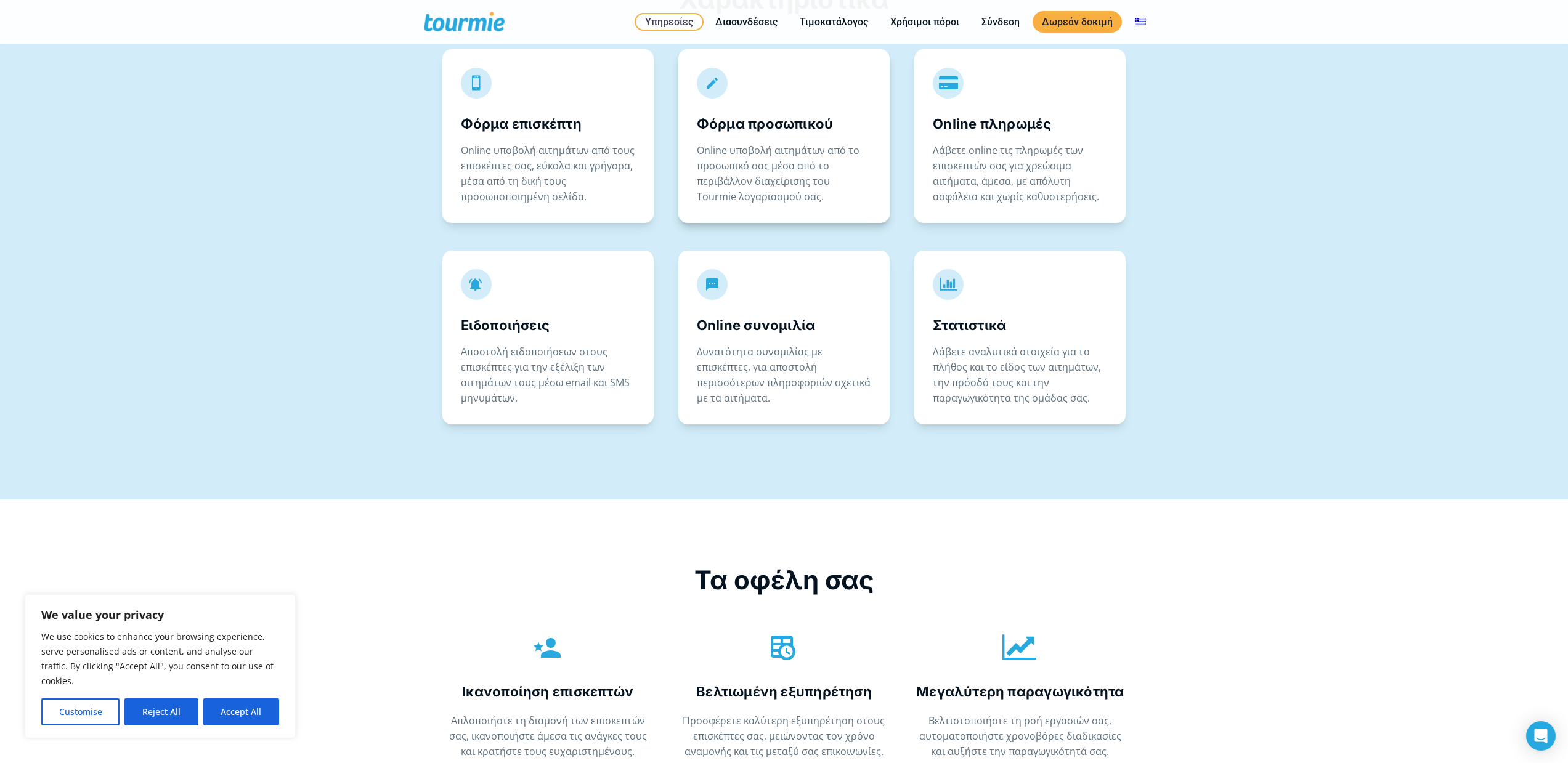
scroll to position [2236, 0]
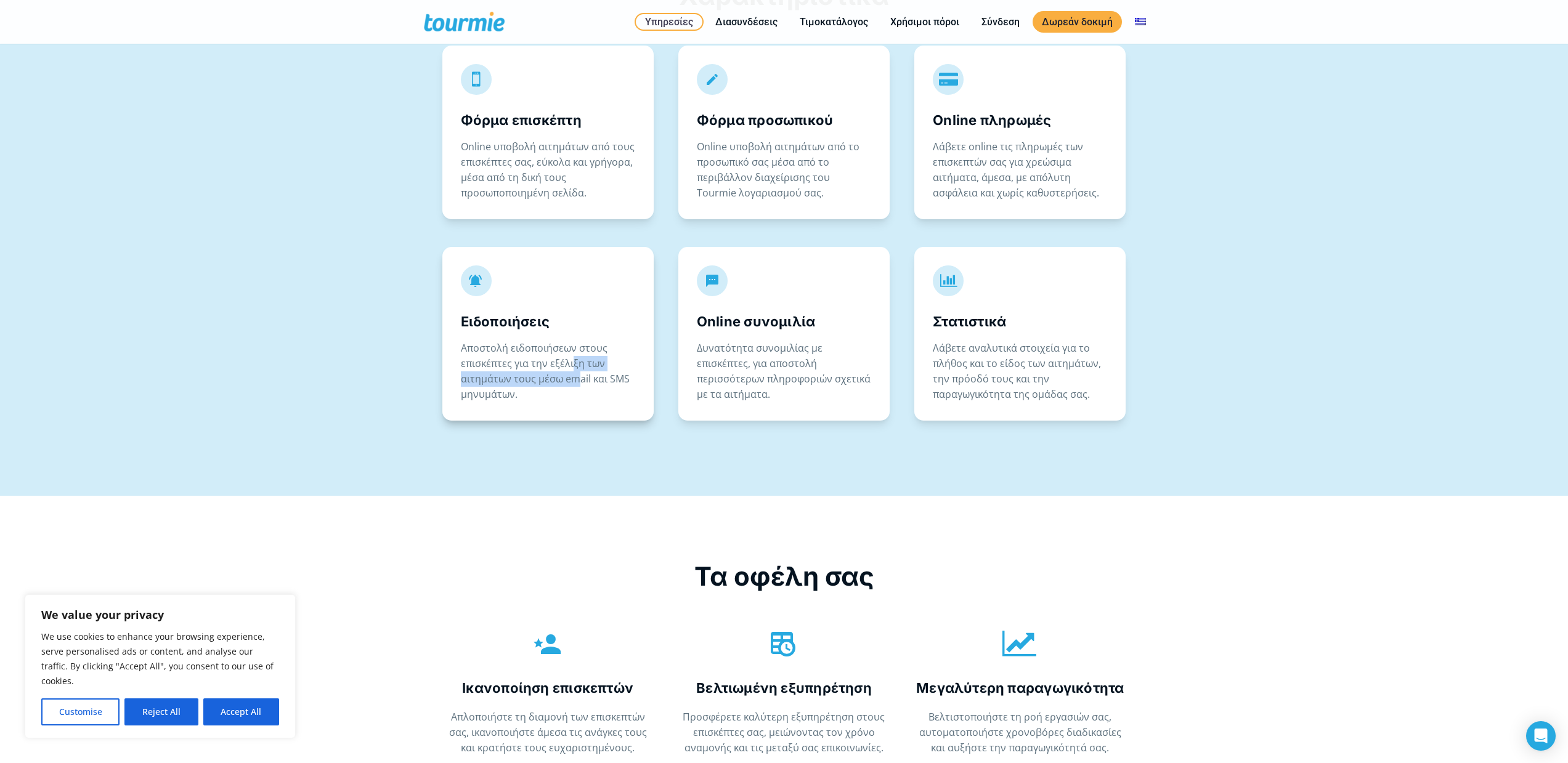
drag, startPoint x: 574, startPoint y: 358, endPoint x: 581, endPoint y: 392, distance: 34.7
click at [580, 391] on p "Αποστολή ειδοποιήσεων στους επισκέπτες για την εξέλιξη των αιτημάτων τους μέσω …" at bounding box center [547, 371] width 174 height 62
click at [581, 392] on p "Αποστολή ειδοποιήσεων στους επισκέπτες για την εξέλιξη των αιτημάτων τους μέσω …" at bounding box center [547, 371] width 174 height 62
click at [680, 425] on div "  Online συνομιλία Δυνατότητα συνομιλίας με επισκέπτες, για αποστολή περισσότ…" at bounding box center [784, 342] width 211 height 190
drag, startPoint x: 712, startPoint y: 384, endPoint x: 717, endPoint y: 406, distance: 22.6
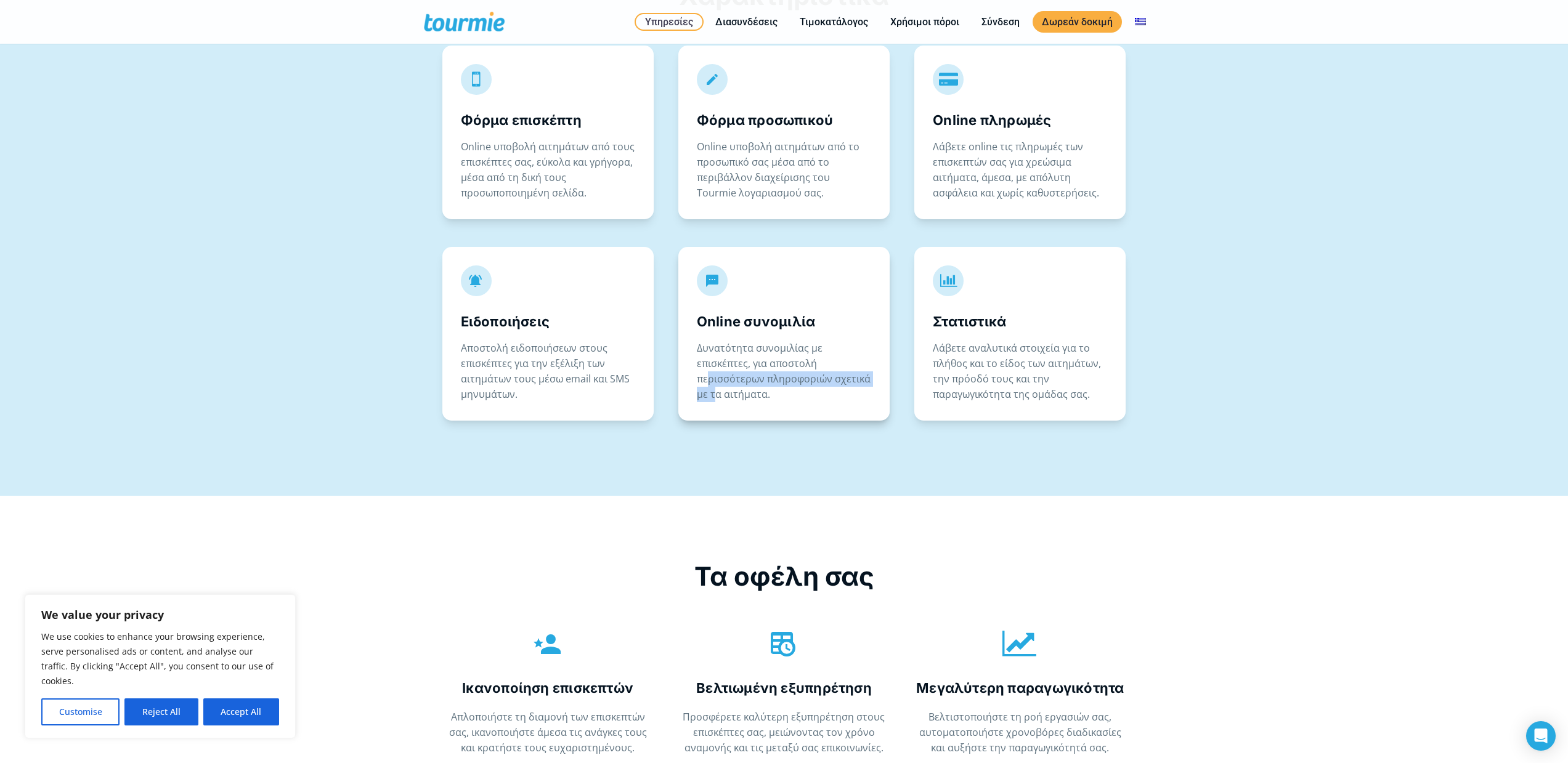
click at [717, 406] on div "  Online συνομιλία Δυνατότητα συνομιλίας με επισκέπτες, για αποστολή περισσότ…" at bounding box center [784, 334] width 211 height 174
click at [717, 406] on div "  Online συνομιλία Δυνατότητα συνομιλίας με επισκέπτες, για αποστολή περισσότ…" at bounding box center [784, 334] width 211 height 174
click at [787, 438] on div at bounding box center [784, 466] width 708 height 59
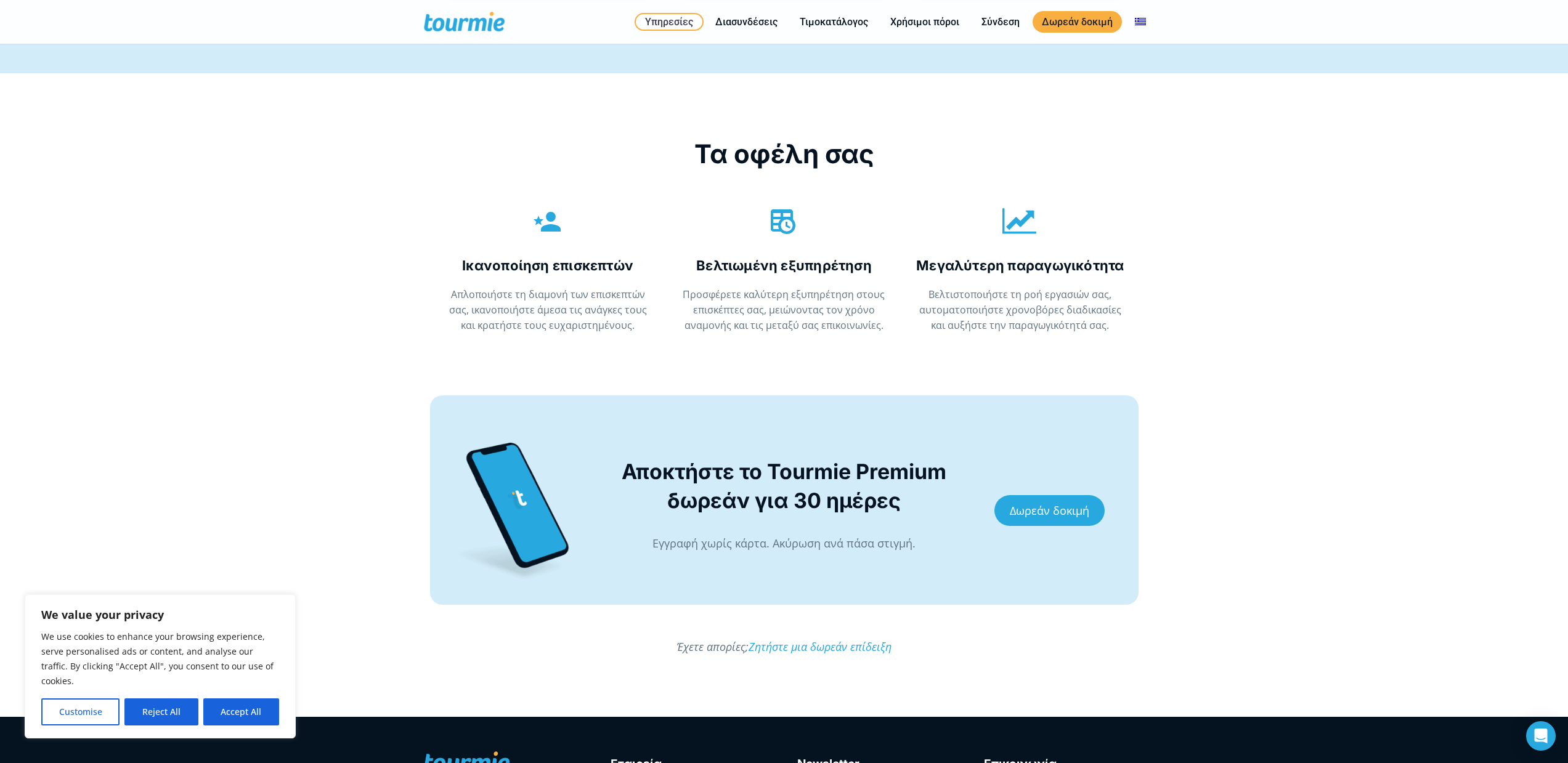
scroll to position [2682, 0]
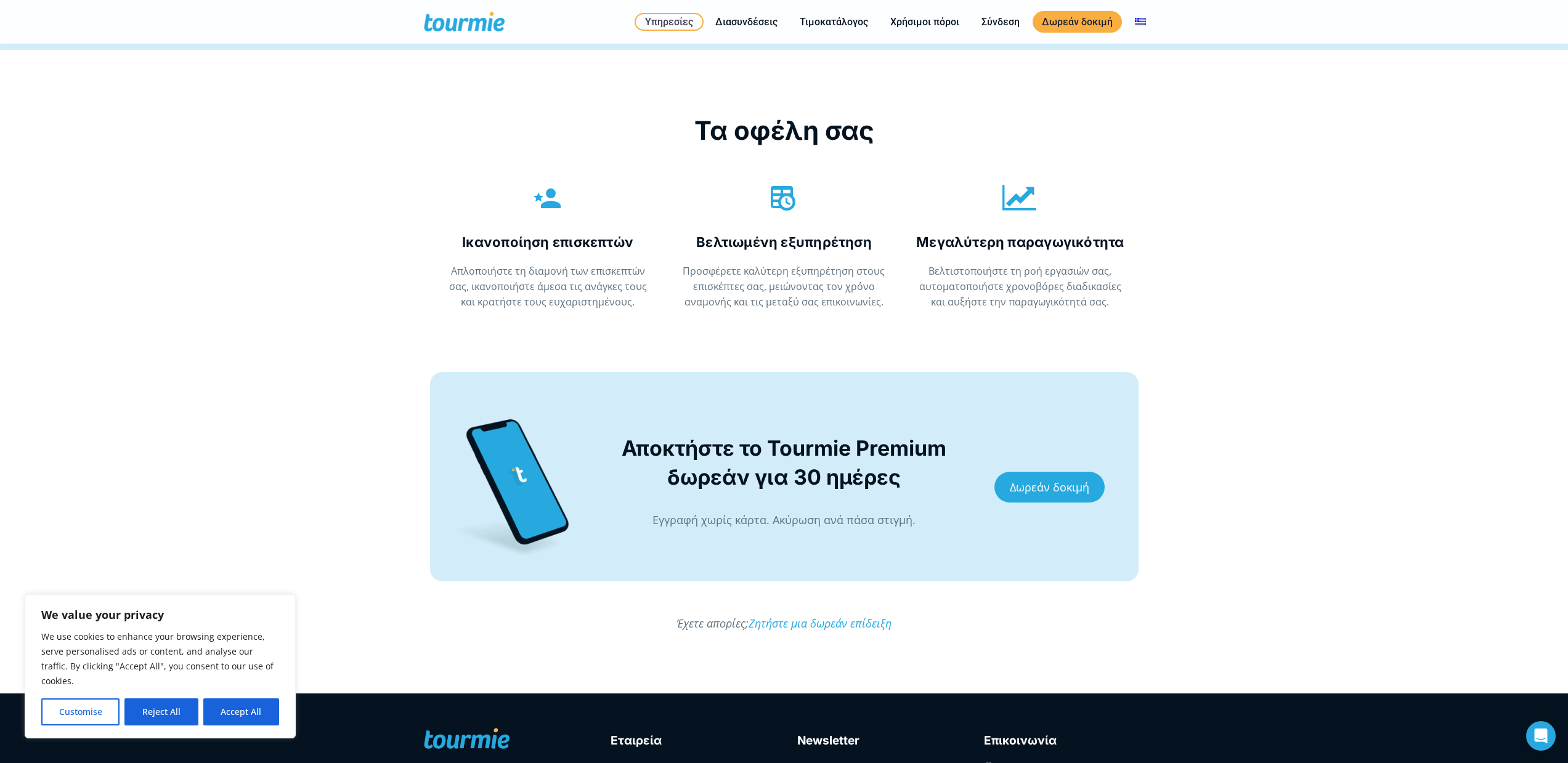
click at [877, 364] on div at bounding box center [784, 347] width 747 height 50
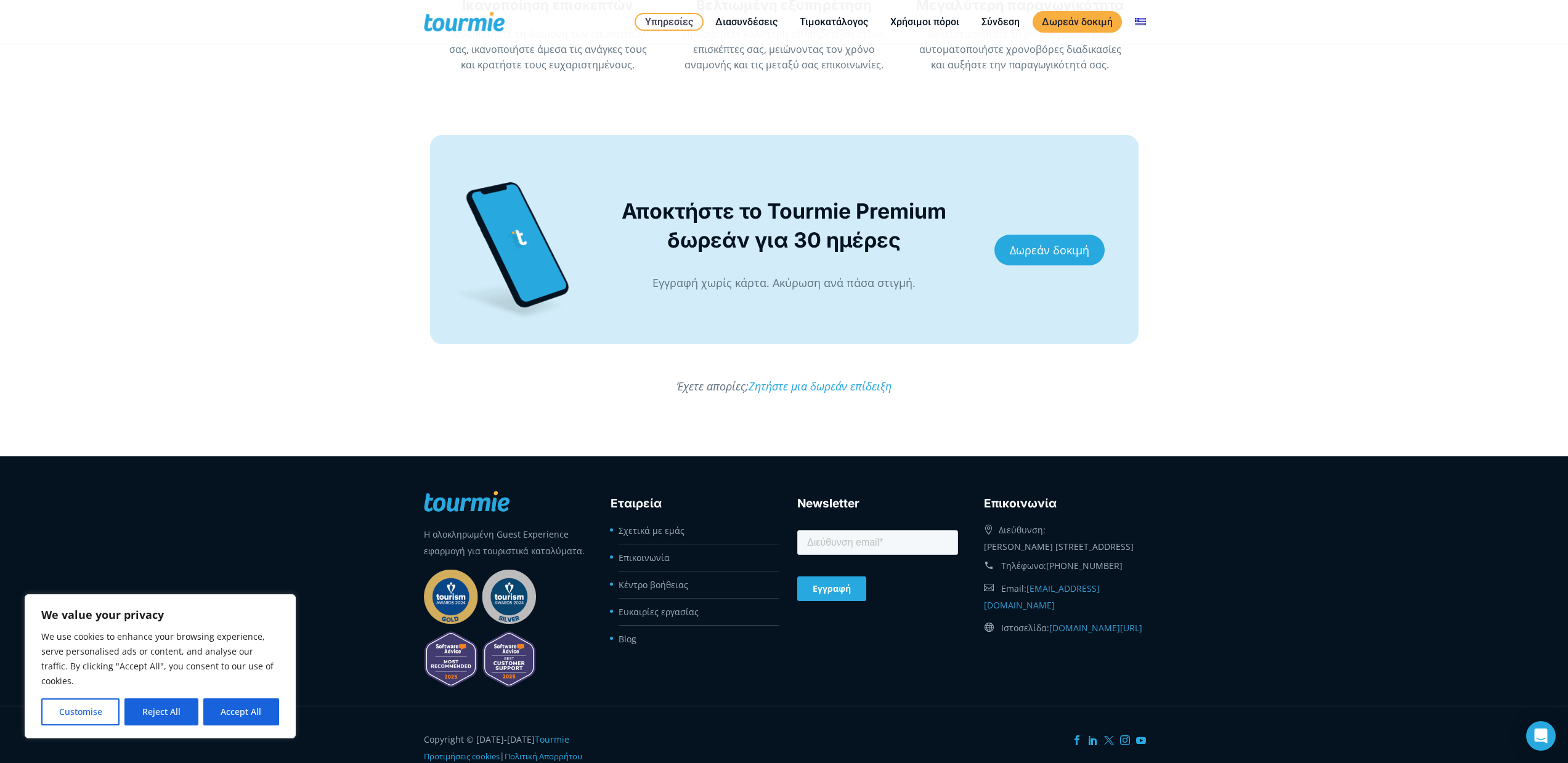
scroll to position [2857, 0]
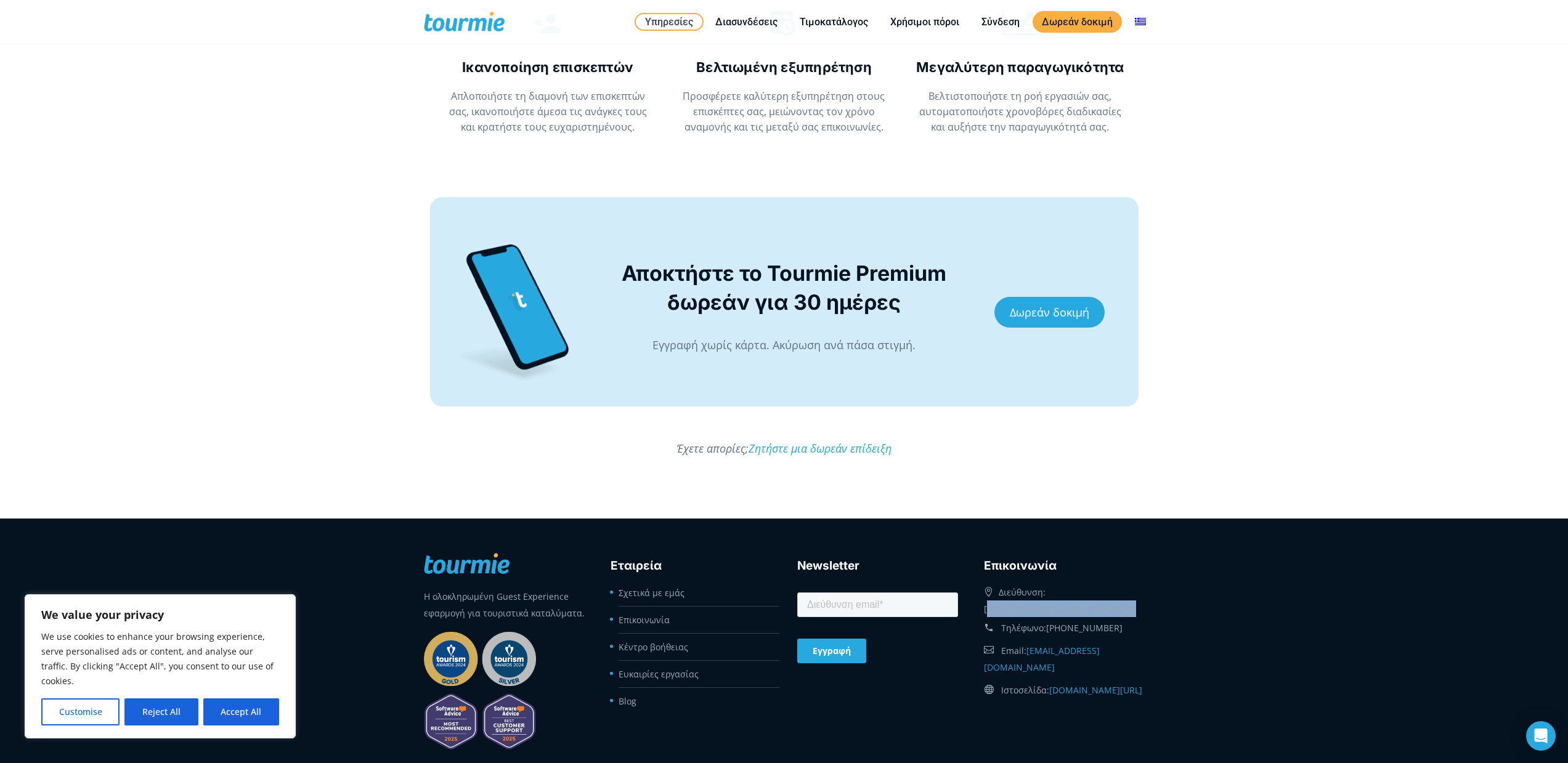
drag, startPoint x: 982, startPoint y: 606, endPoint x: 1156, endPoint y: 636, distance: 176.6
click at [1156, 636] on div "Eπικοινωνία Διεύθυνση: Νικολάου Σταυρινίδη 16, Ηράκλειο 71409, Ελλάδα Τηλέφωνο:…" at bounding box center [1065, 622] width 187 height 158
copy div "[PERSON_NAME] [STREET_ADDRESS]"
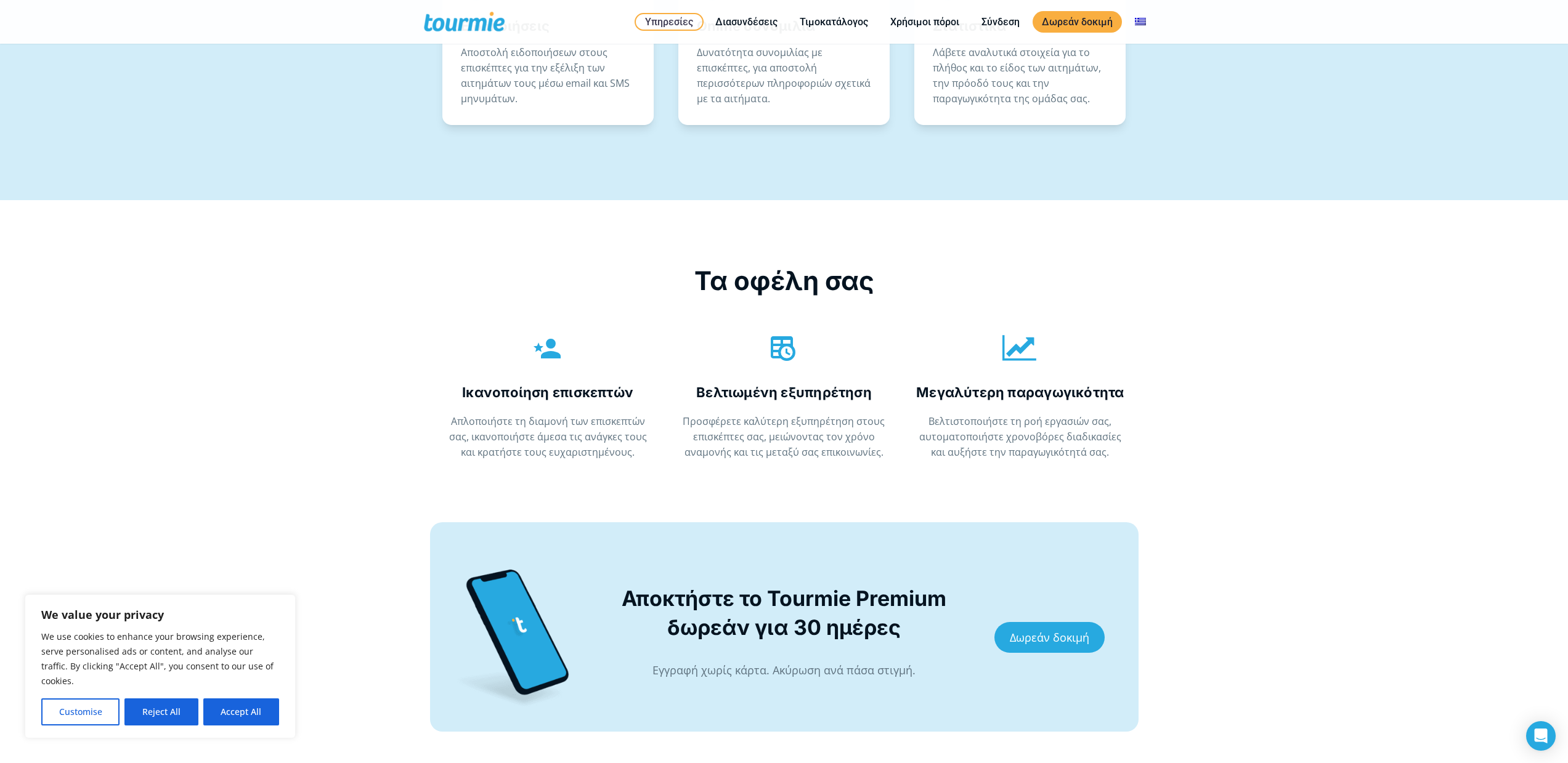
scroll to position [2529, 0]
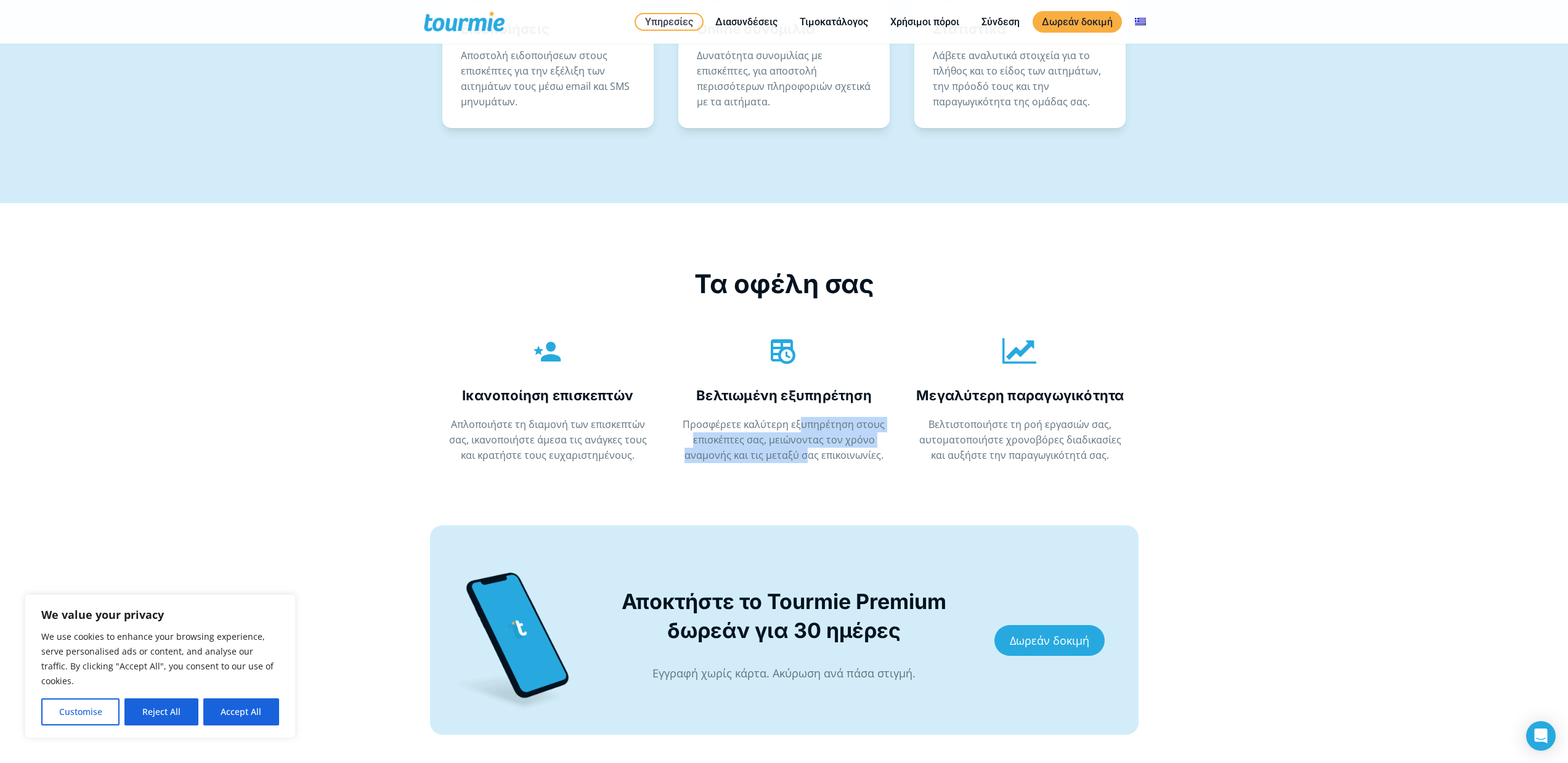
drag, startPoint x: 801, startPoint y: 438, endPoint x: 805, endPoint y: 460, distance: 22.4
click at [805, 460] on p "Προσφέρετε καλύτερη εξυπηρέτηση στους επισκέπτες σας, μειώνοντας τον χρόνο αναμ…" at bounding box center [784, 440] width 210 height 46
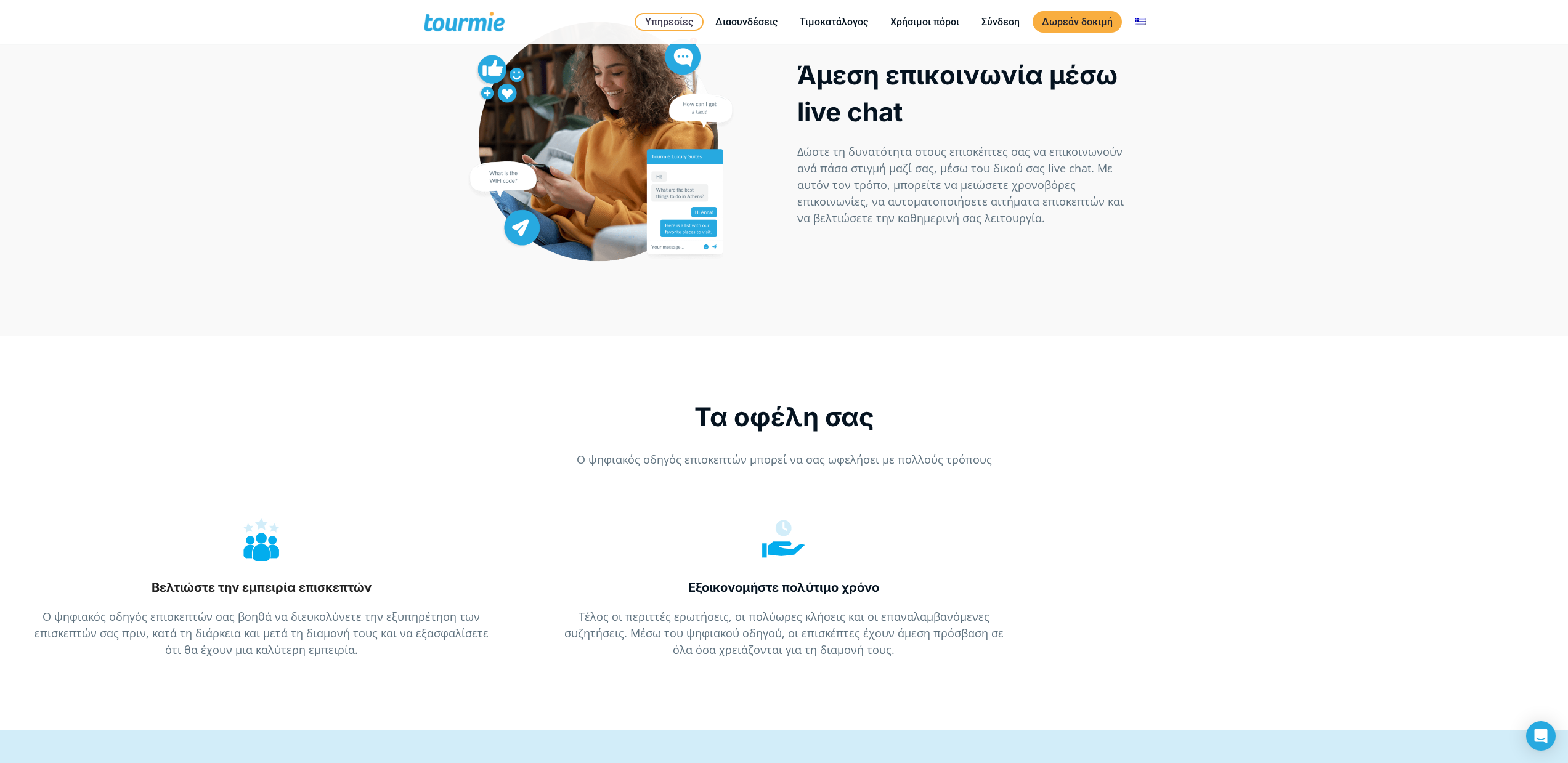
scroll to position [1498, 0]
